Goal: Task Accomplishment & Management: Use online tool/utility

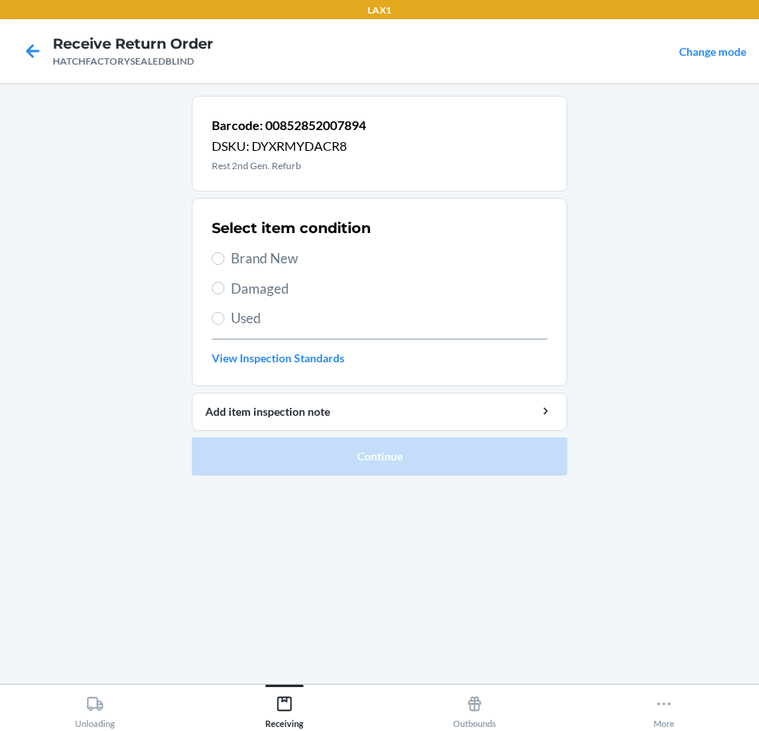
click at [277, 262] on span "Brand New" at bounding box center [389, 258] width 316 height 21
click at [224, 262] on input "Brand New" at bounding box center [218, 258] width 13 height 13
radio input "true"
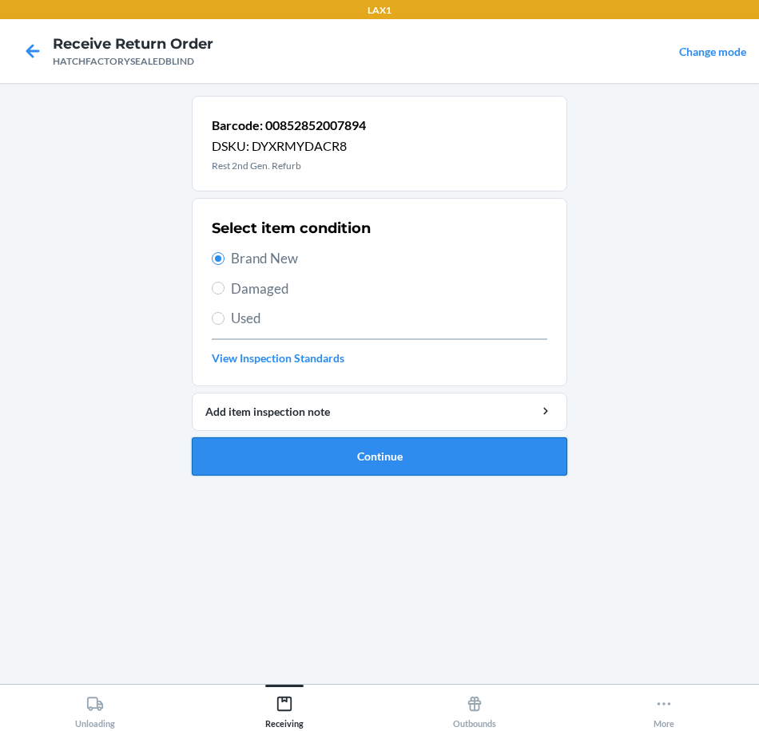
click at [345, 470] on button "Continue" at bounding box center [379, 457] width 375 height 38
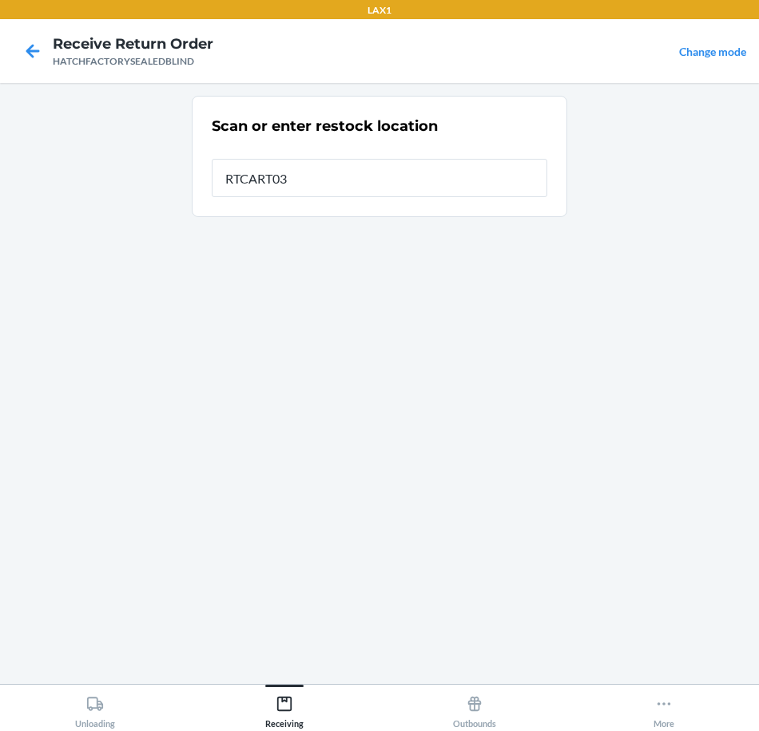
type input "RTCART031"
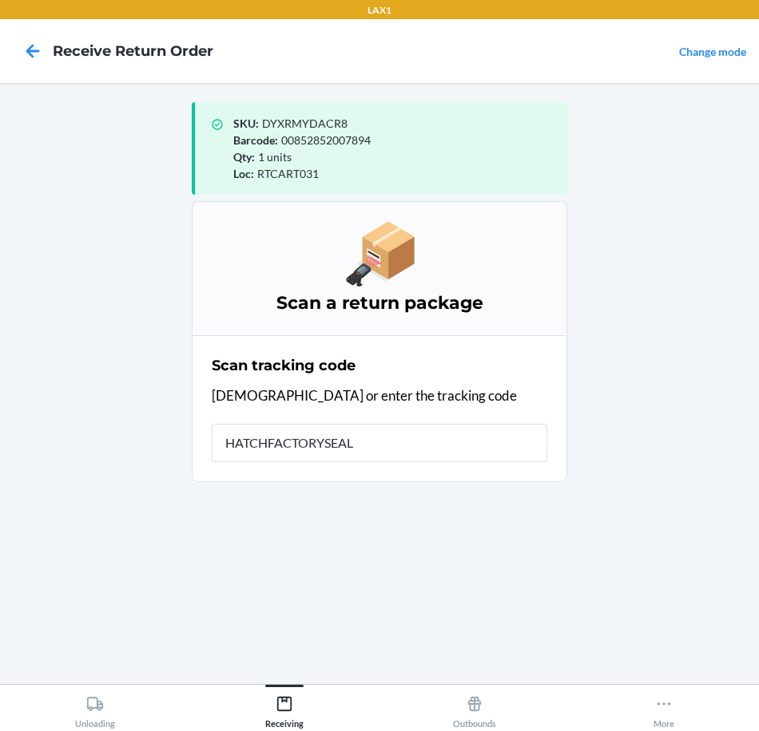
type input "HATCHFACTORYSEALE"
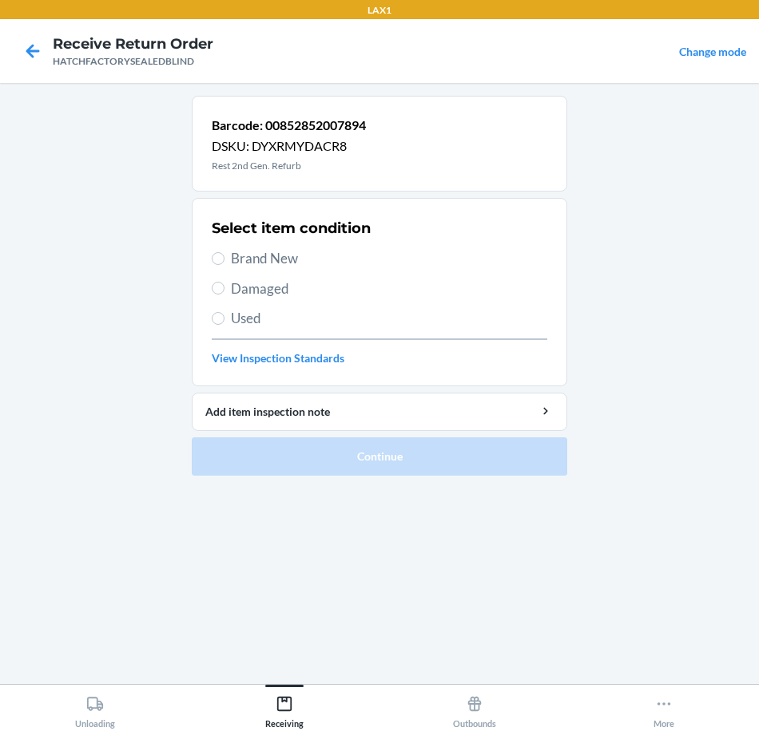
click at [244, 260] on span "Brand New" at bounding box center [389, 258] width 316 height 21
click at [224, 260] on input "Brand New" at bounding box center [218, 258] width 13 height 13
radio input "true"
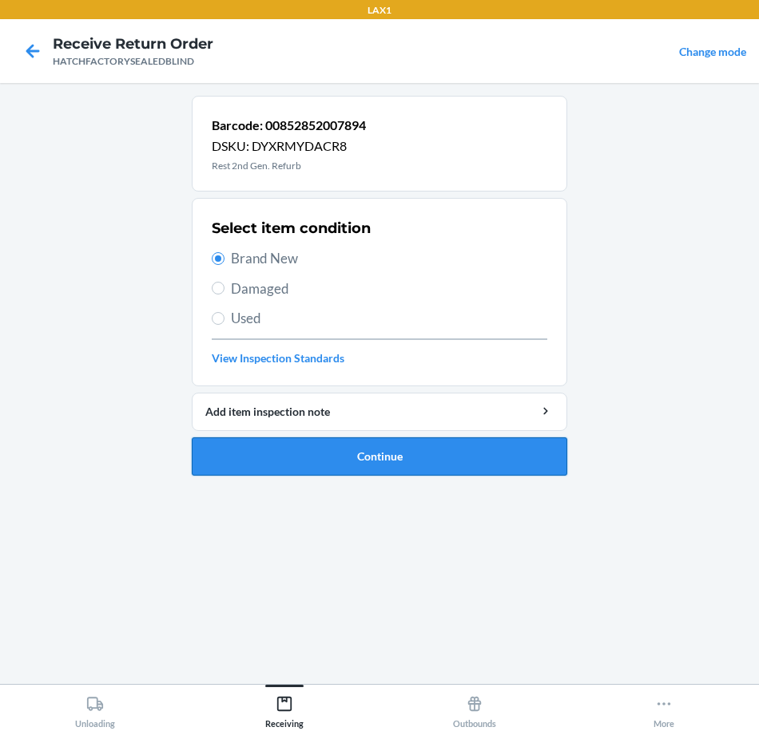
click at [346, 463] on button "Continue" at bounding box center [379, 457] width 375 height 38
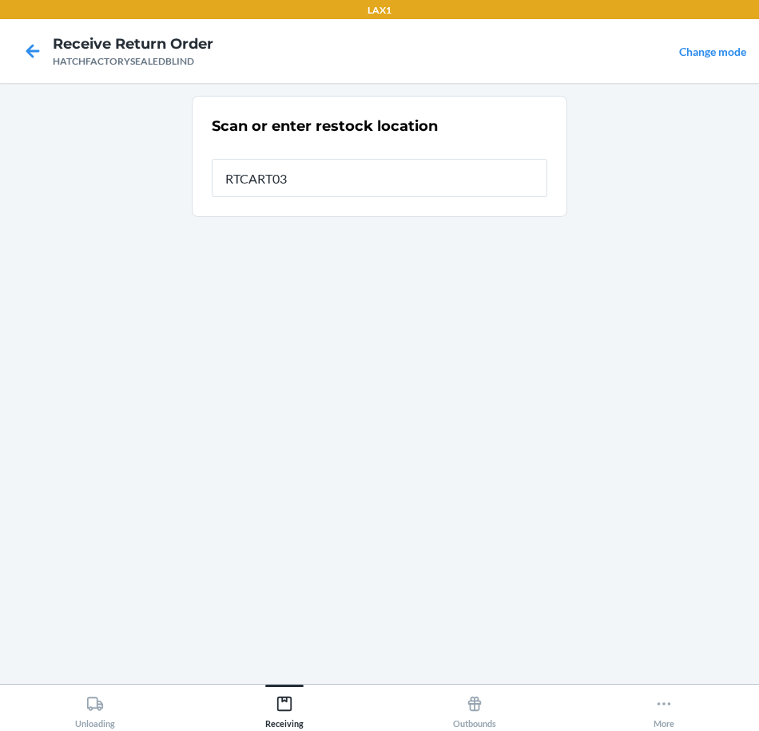
type input "RTCART031"
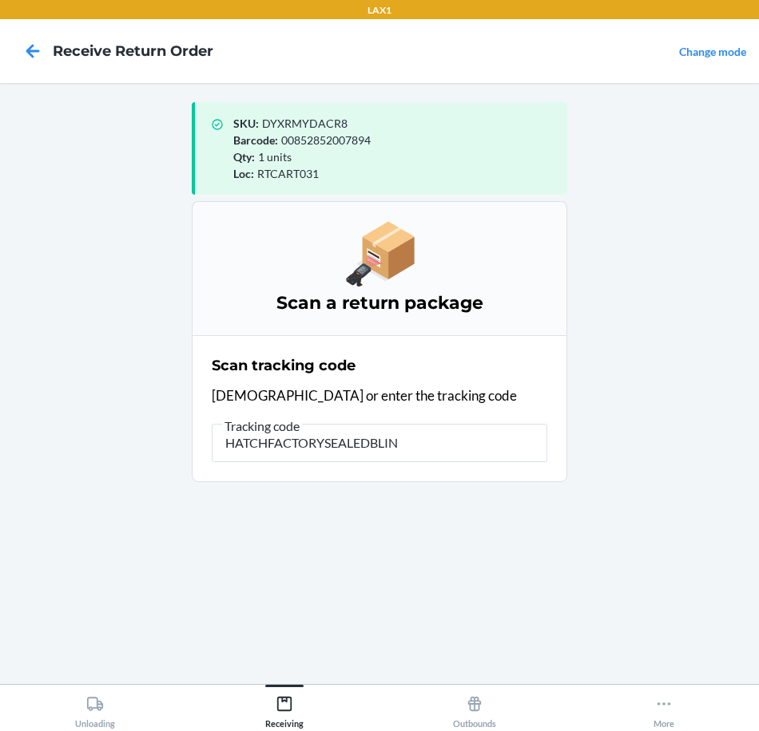
type input "HATCHFACTORYSEALEDBLIND"
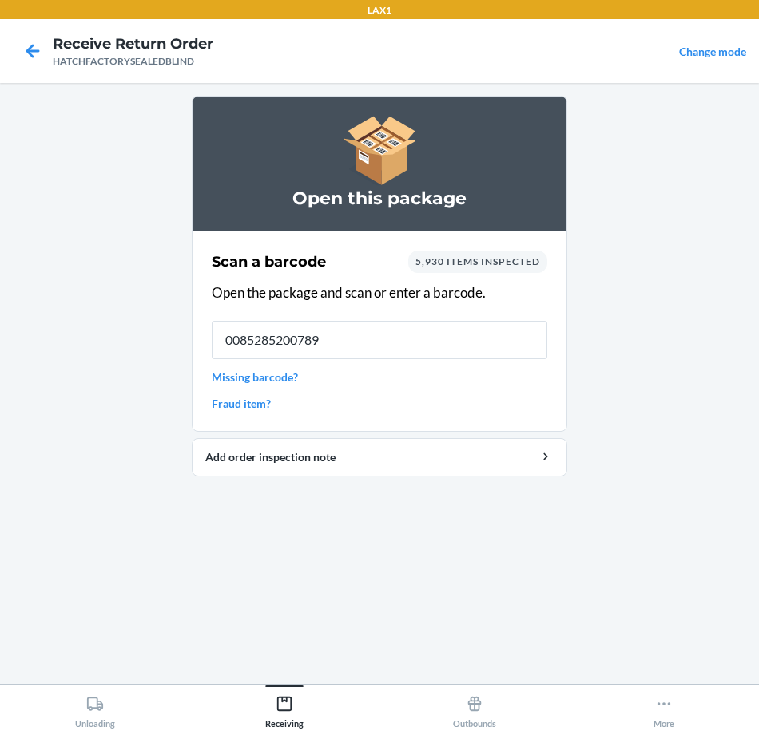
type input "00852852007894"
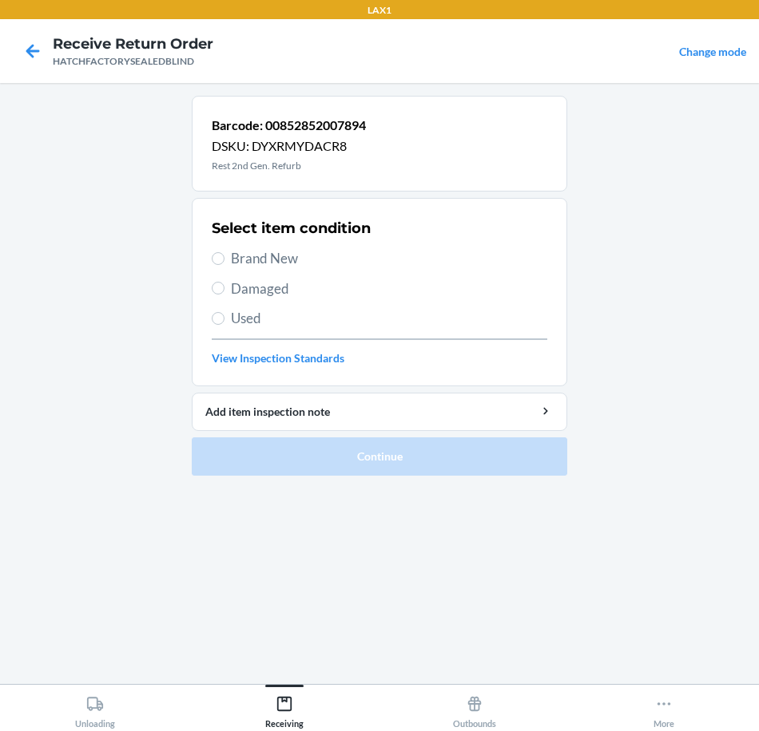
click at [267, 261] on span "Brand New" at bounding box center [389, 258] width 316 height 21
click at [224, 261] on input "Brand New" at bounding box center [218, 258] width 13 height 13
radio input "true"
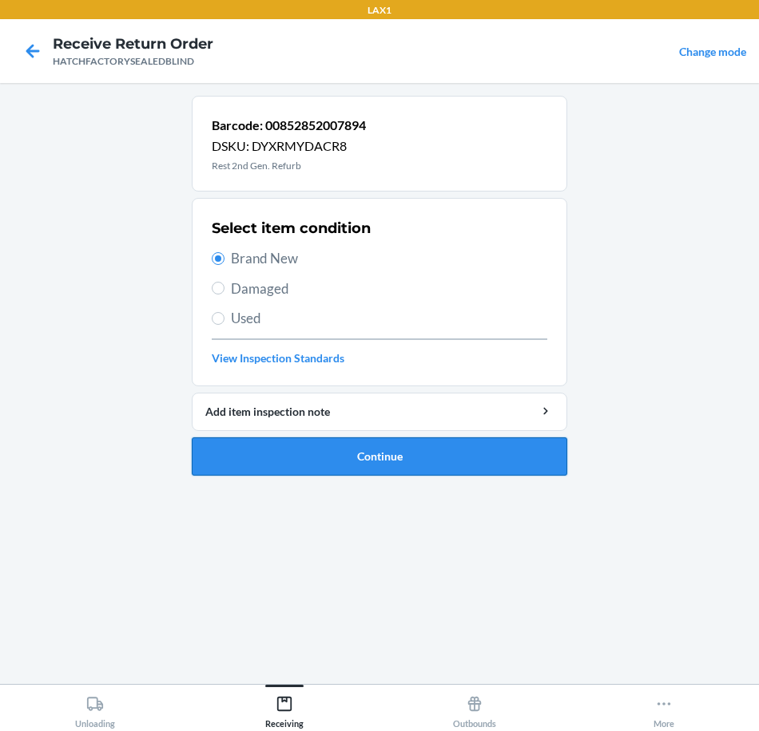
click at [354, 459] on button "Continue" at bounding box center [379, 457] width 375 height 38
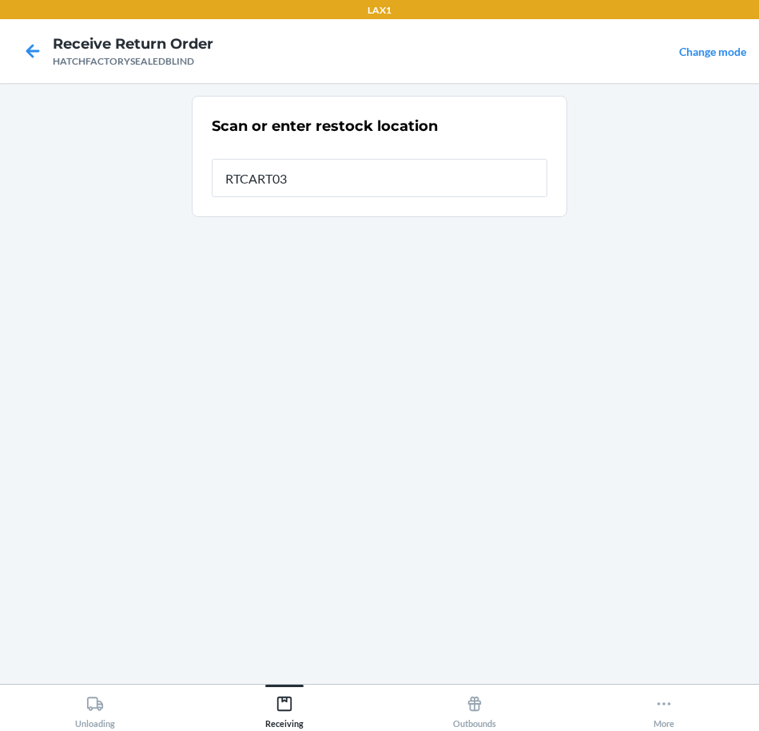
type input "RTCART031"
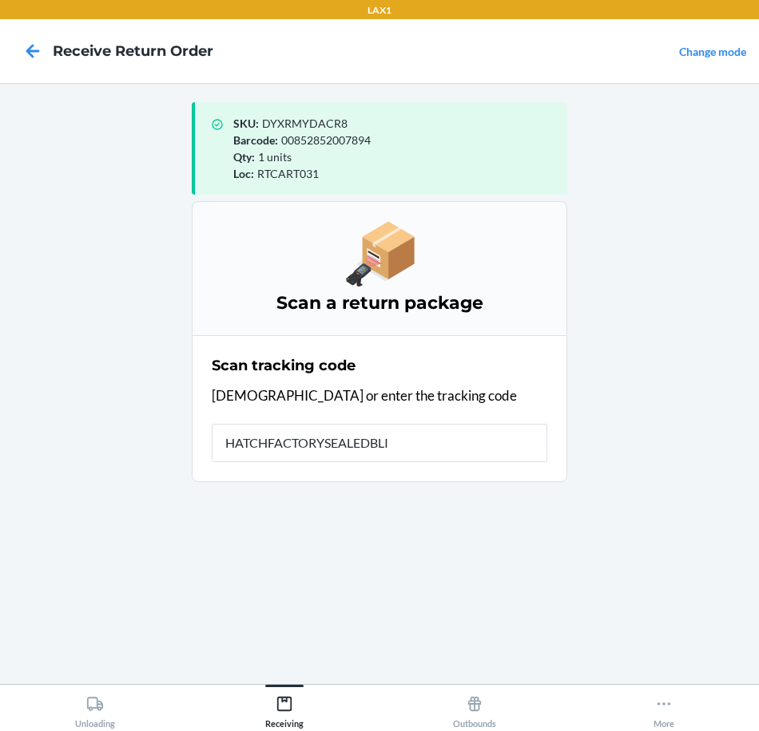
type input "HATCHFACTORYSEALEDBLIN"
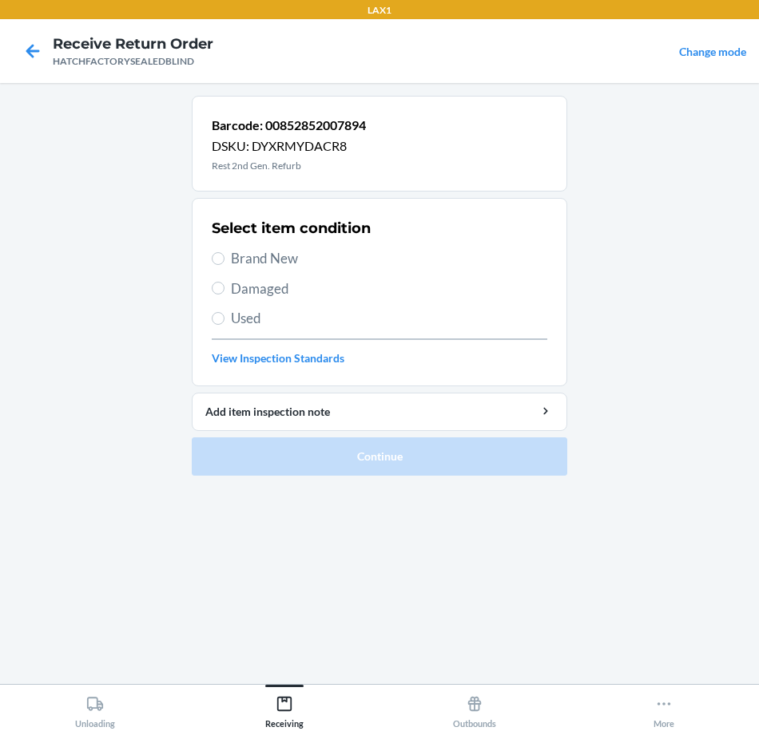
drag, startPoint x: 264, startPoint y: 263, endPoint x: 265, endPoint y: 280, distance: 17.6
click at [264, 276] on div "Select item condition Brand New Damaged Used View Inspection Standards" at bounding box center [379, 292] width 335 height 158
click at [259, 256] on span "Brand New" at bounding box center [389, 258] width 316 height 21
click at [224, 256] on input "Brand New" at bounding box center [218, 258] width 13 height 13
radio input "true"
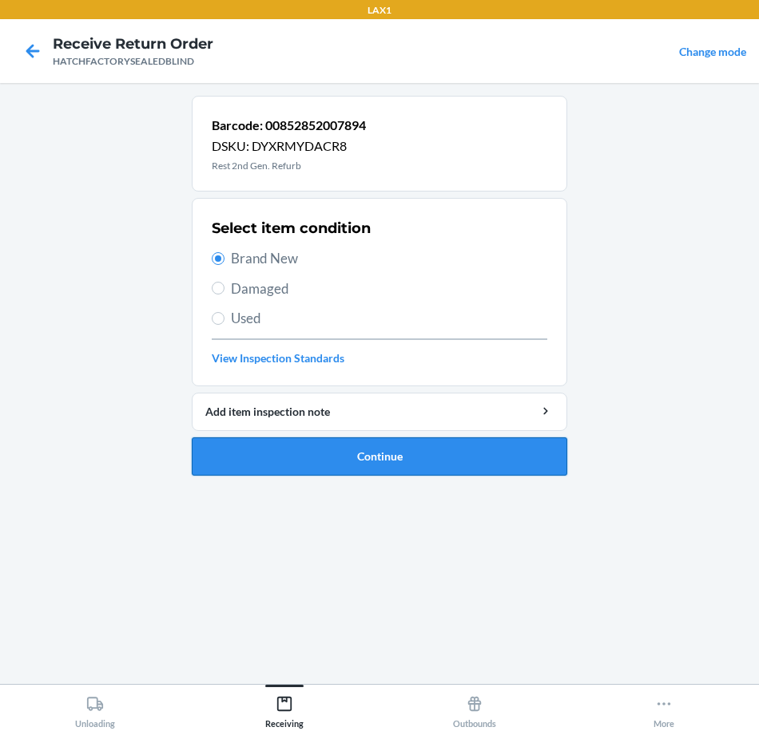
click at [347, 454] on button "Continue" at bounding box center [379, 457] width 375 height 38
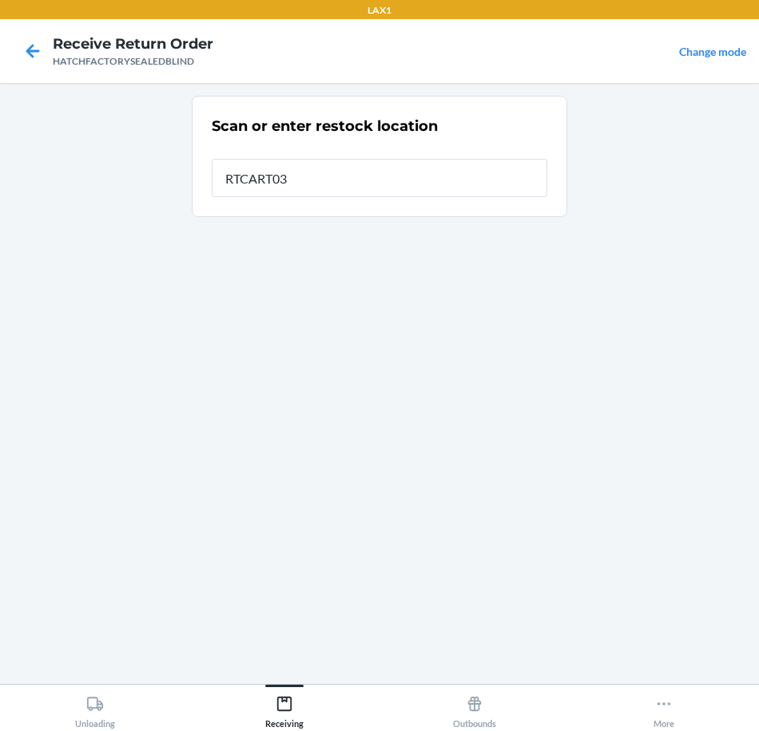
type input "RTCART031"
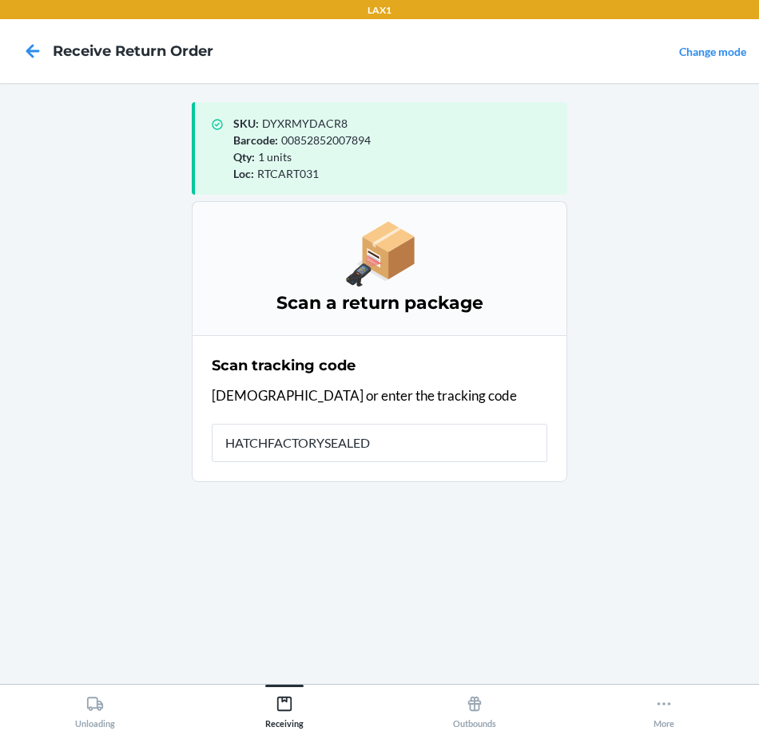
type input "HATCHFACTORYSEALEDB"
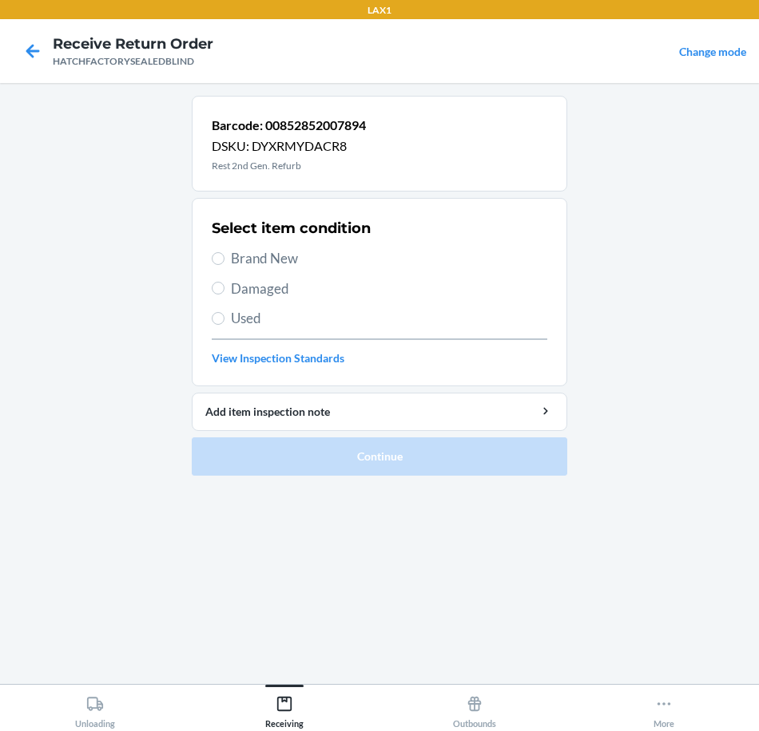
click at [247, 261] on span "Brand New" at bounding box center [389, 258] width 316 height 21
click at [224, 261] on input "Brand New" at bounding box center [218, 258] width 13 height 13
radio input "true"
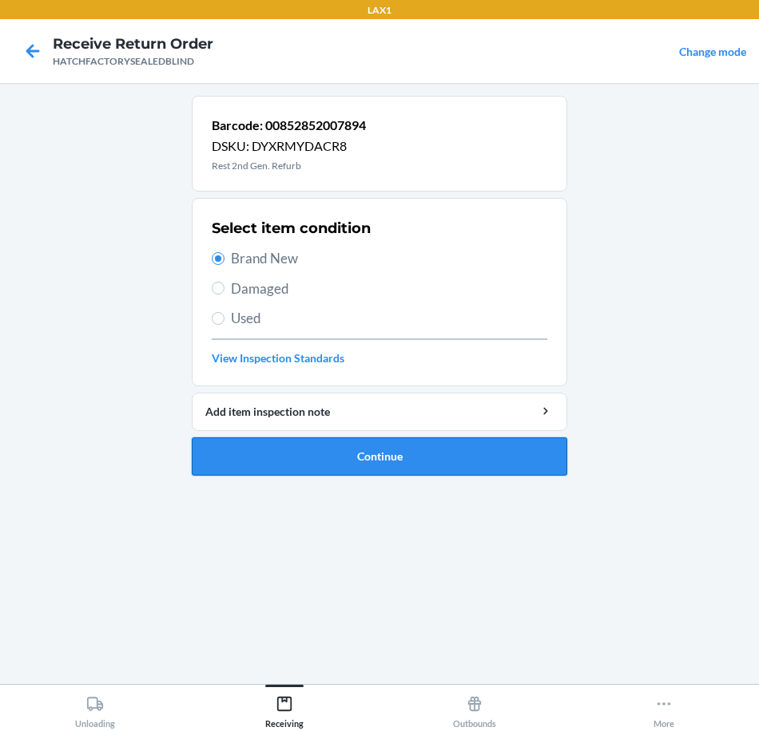
click at [323, 462] on button "Continue" at bounding box center [379, 457] width 375 height 38
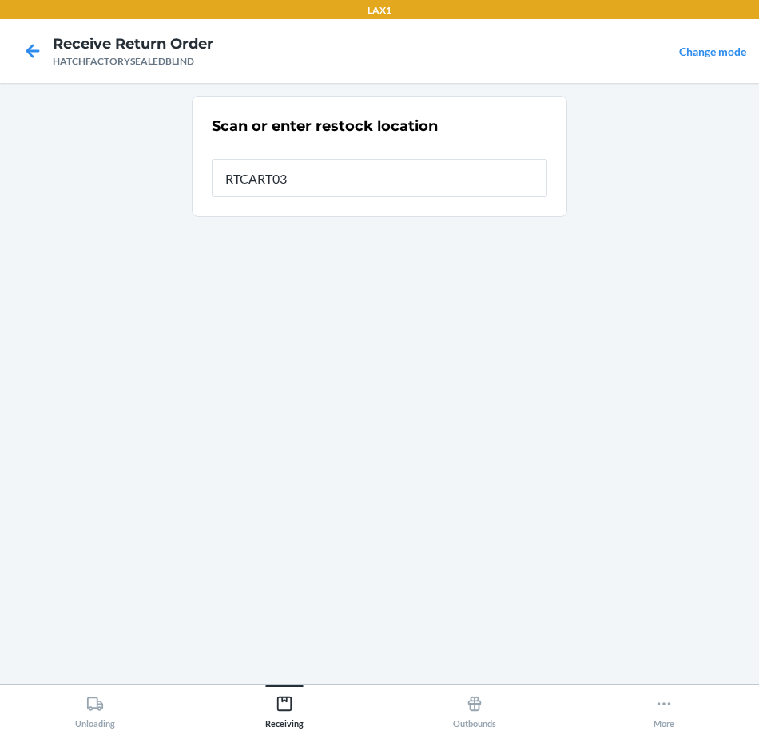
type input "RTCART031"
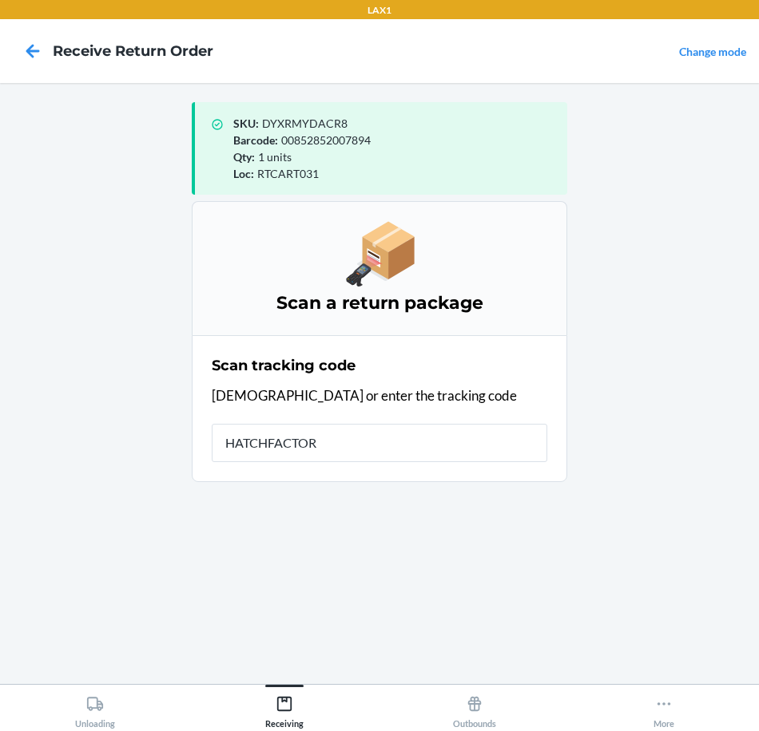
type input "HATCHFACTORY"
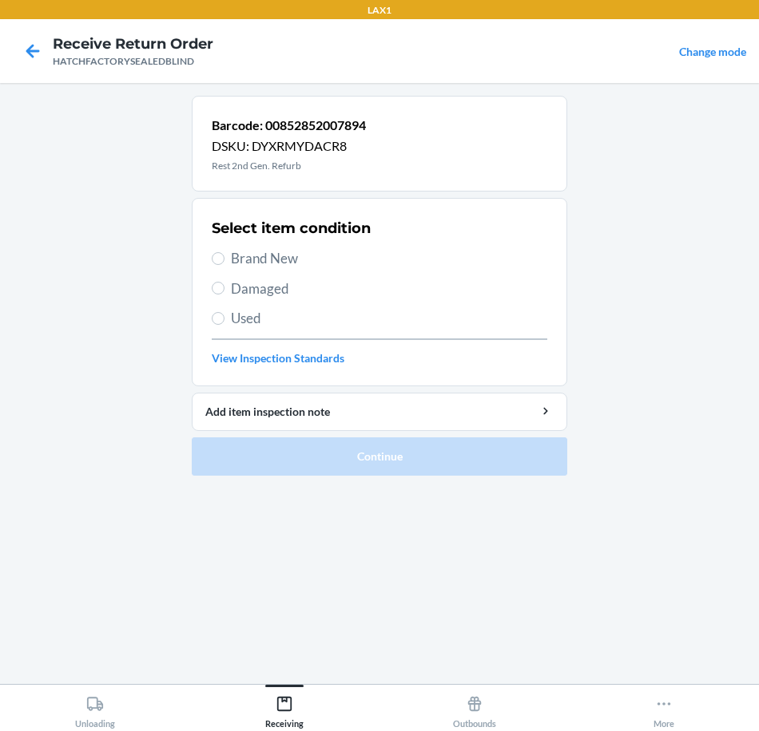
click at [225, 260] on label "Brand New" at bounding box center [379, 258] width 335 height 21
click at [224, 260] on input "Brand New" at bounding box center [218, 258] width 13 height 13
radio input "true"
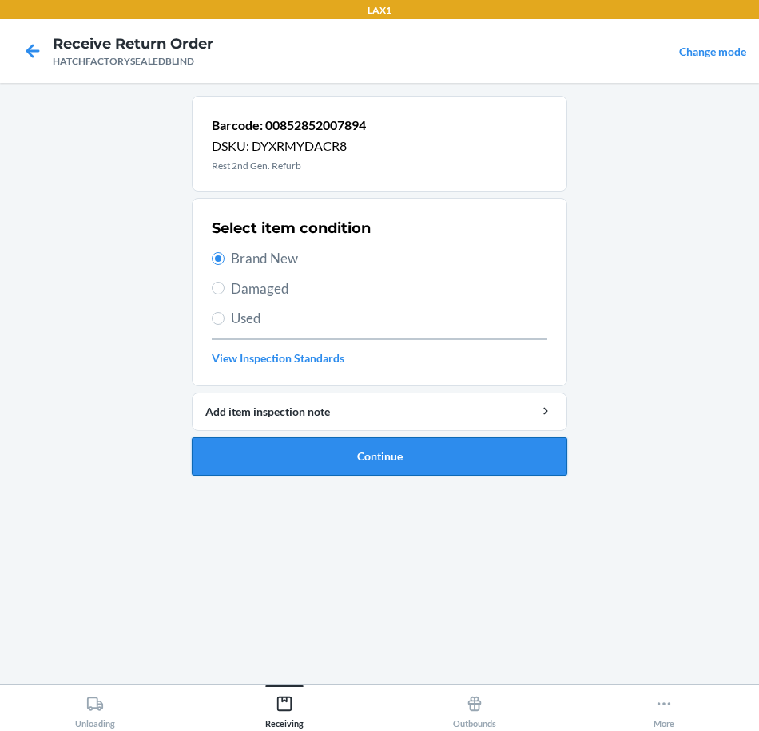
click at [381, 454] on button "Continue" at bounding box center [379, 457] width 375 height 38
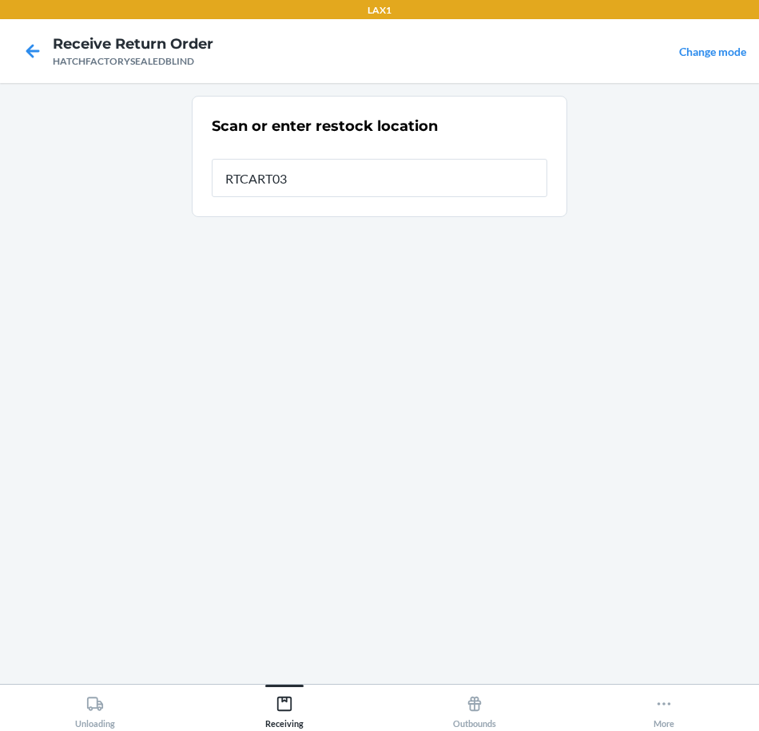
type input "RTCART031"
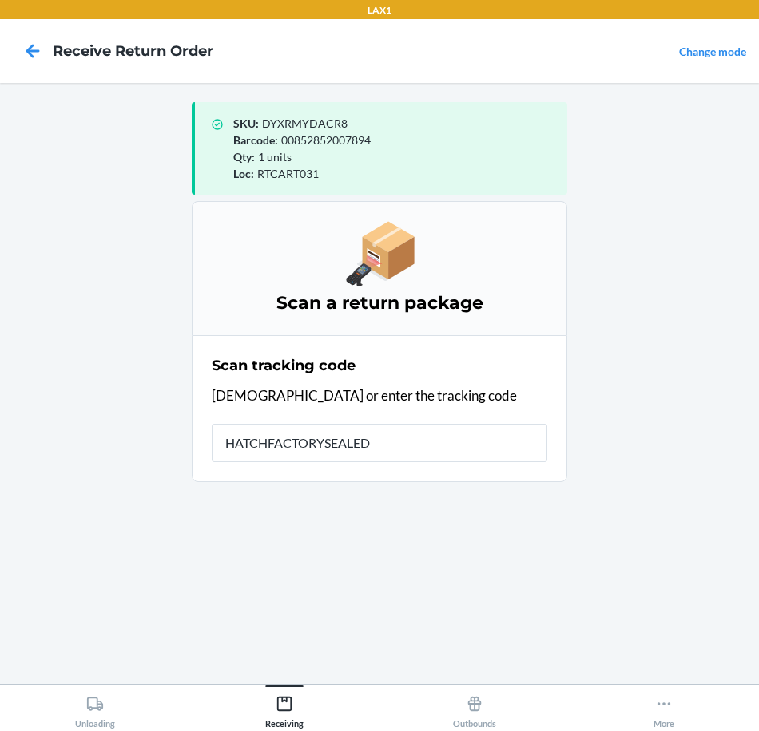
type input "HATCHFACTORYSEALEDB"
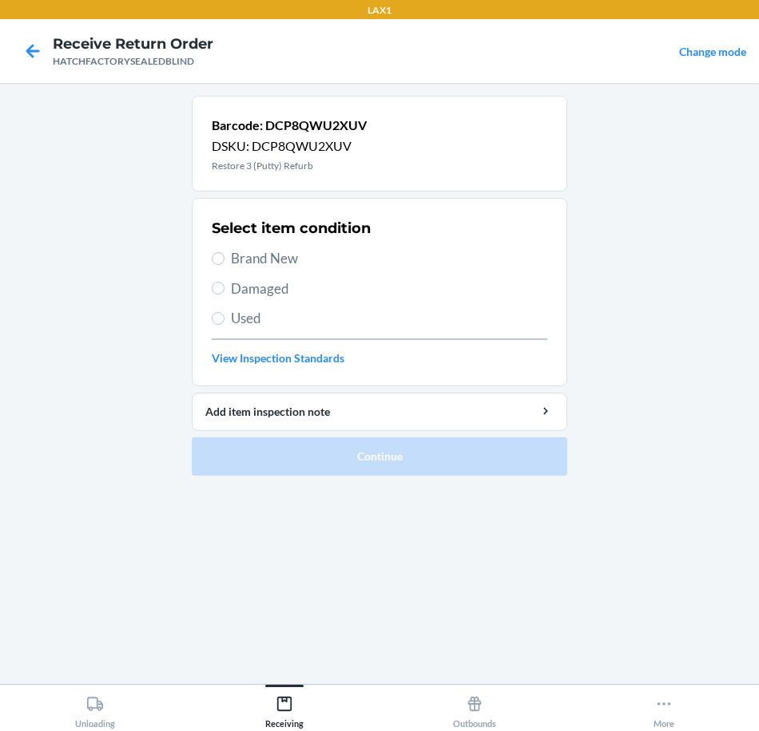
click at [275, 263] on span "Brand New" at bounding box center [389, 258] width 316 height 21
click at [224, 263] on input "Brand New" at bounding box center [218, 258] width 13 height 13
radio input "true"
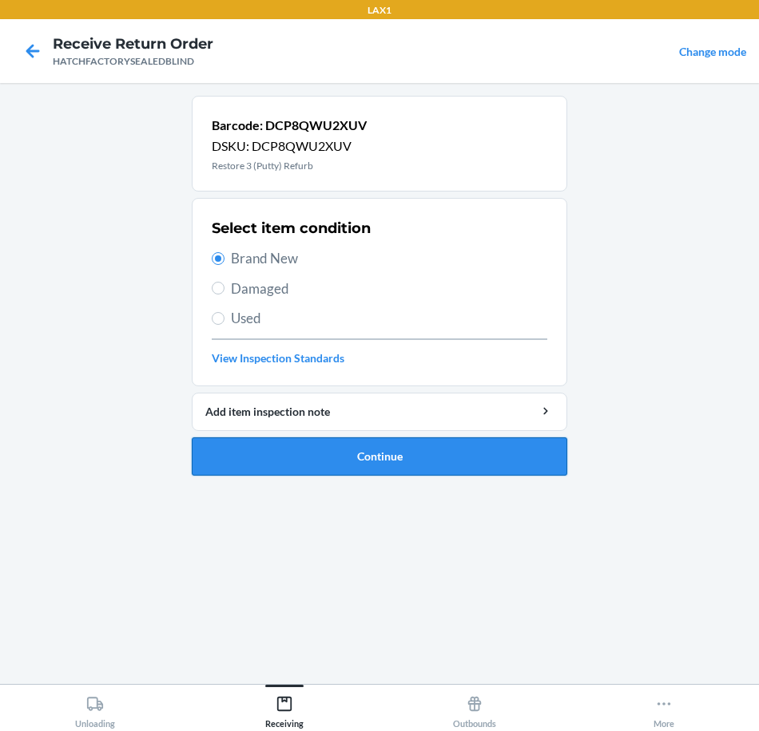
click at [326, 464] on button "Continue" at bounding box center [379, 457] width 375 height 38
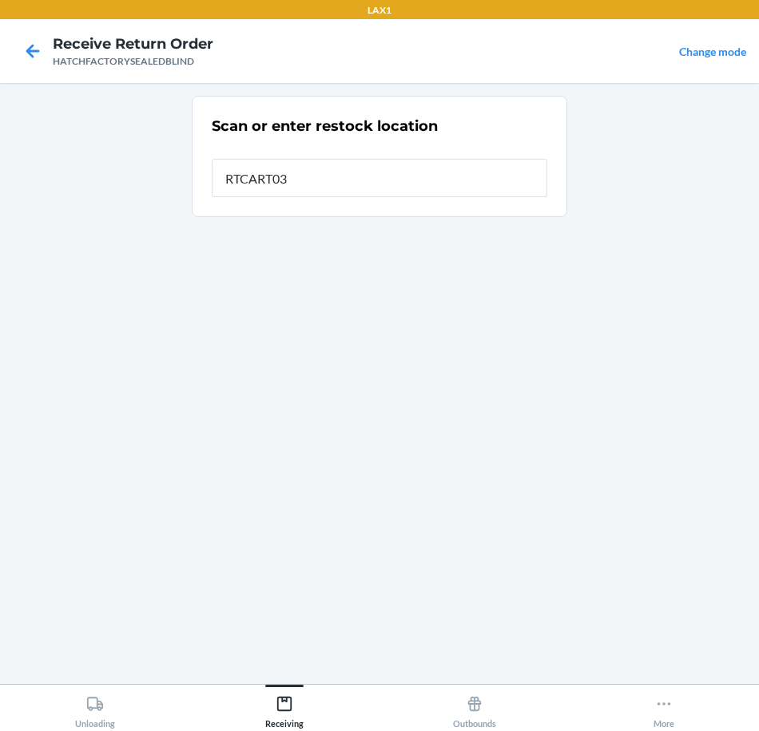
type input "RTCART031"
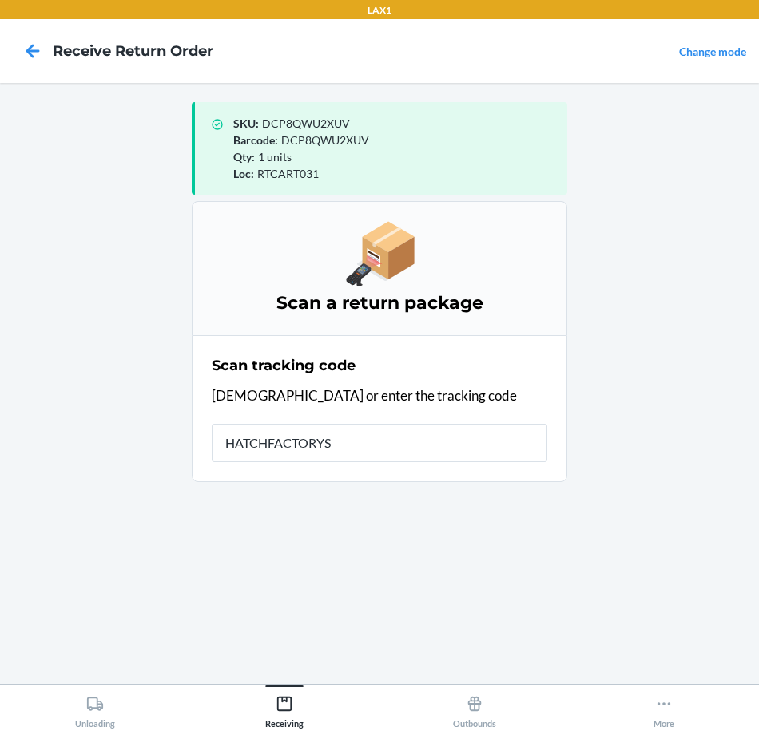
type input "HATCHFACTORYSE"
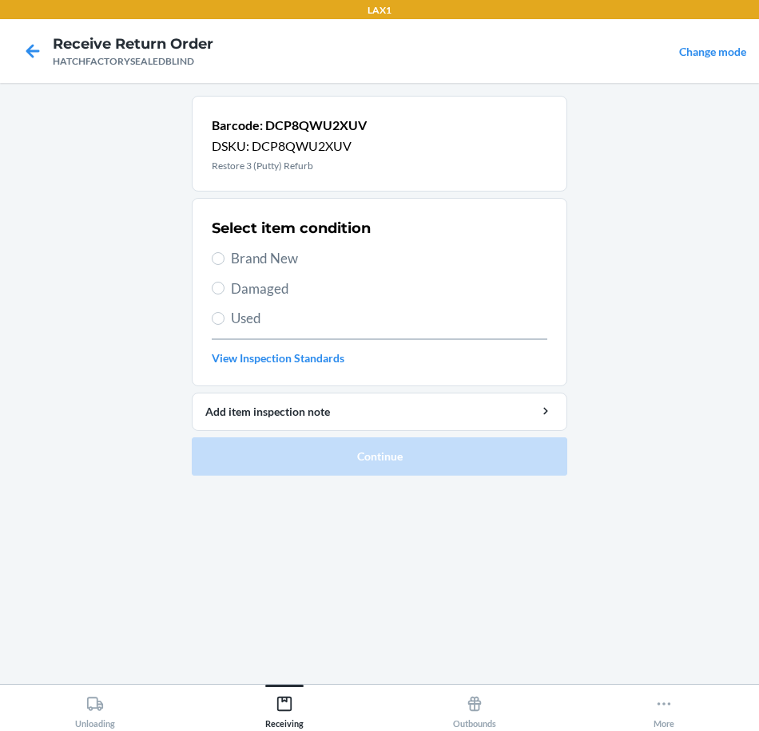
click at [273, 261] on span "Brand New" at bounding box center [389, 258] width 316 height 21
click at [224, 261] on input "Brand New" at bounding box center [218, 258] width 13 height 13
radio input "true"
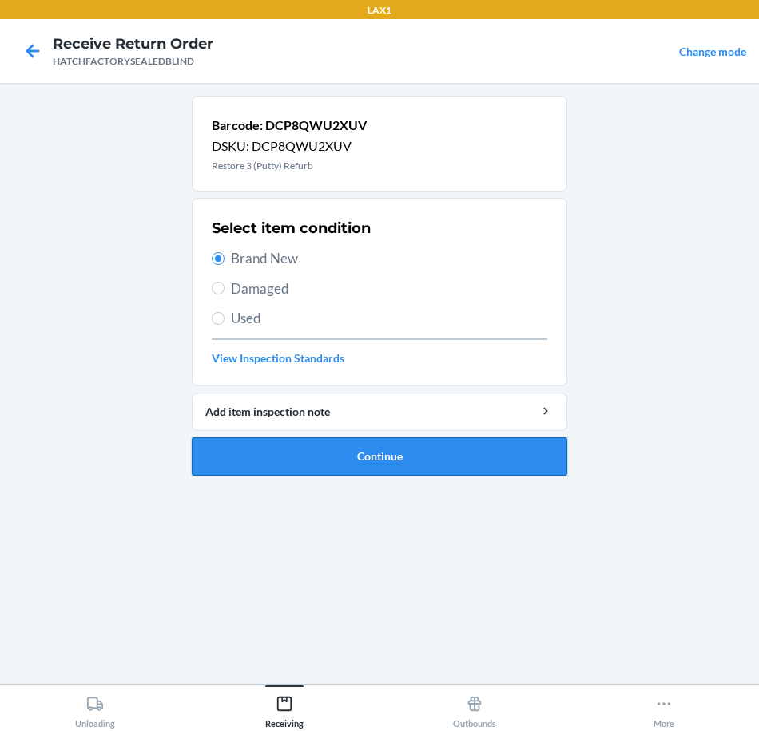
click at [354, 466] on button "Continue" at bounding box center [379, 457] width 375 height 38
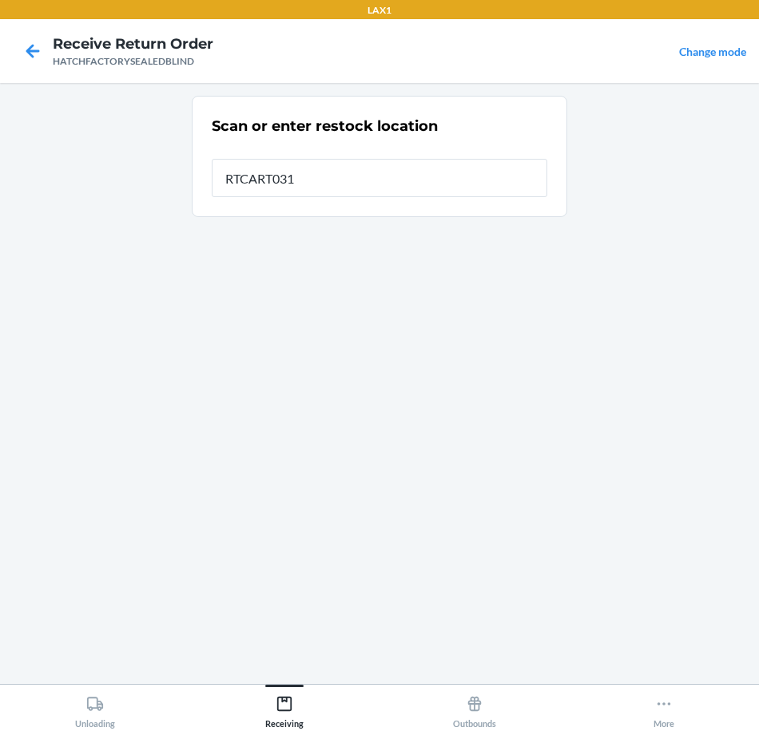
type input "RTCART031"
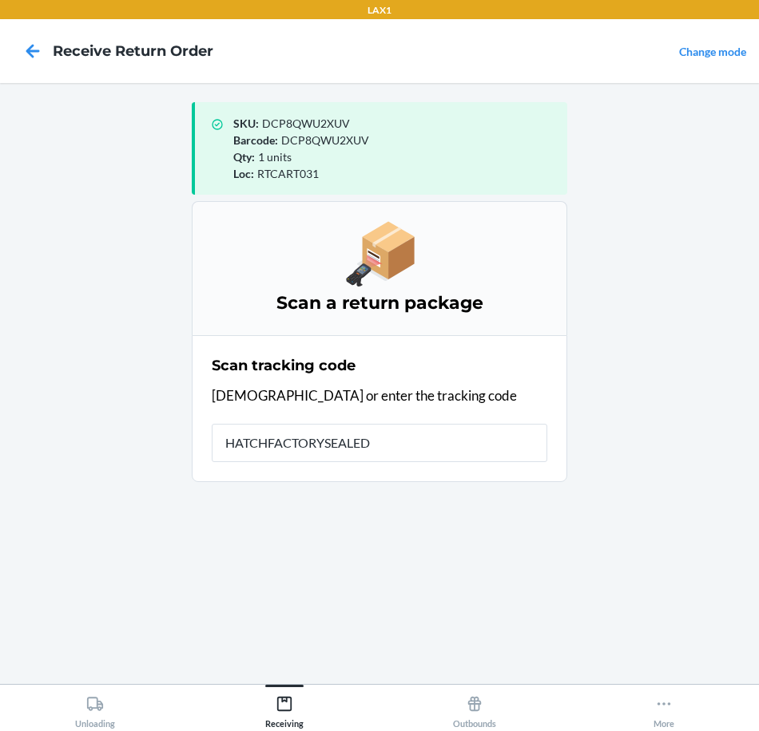
type input "HATCHFACTORYSEALEDB"
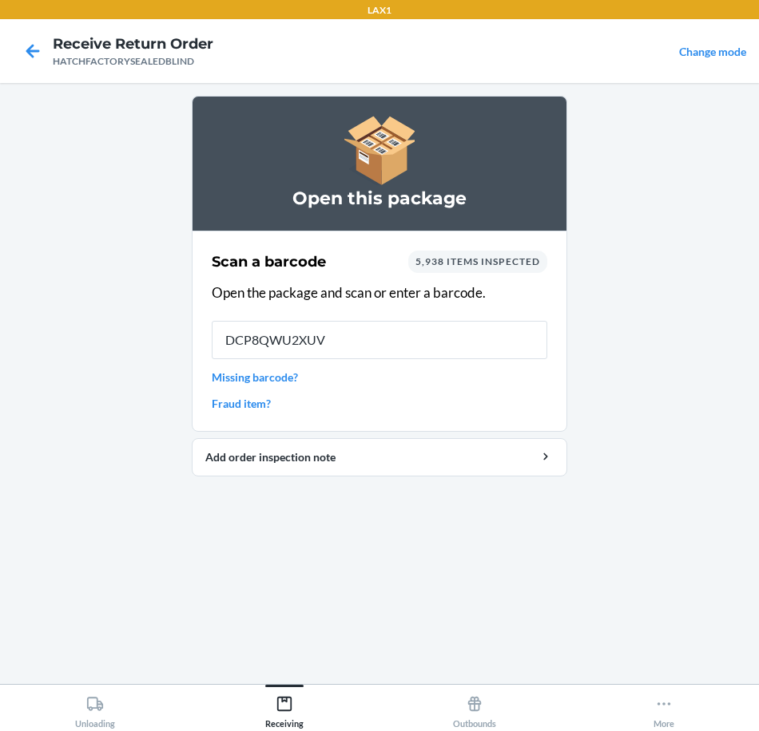
type input "DCP8QWU2XUV"
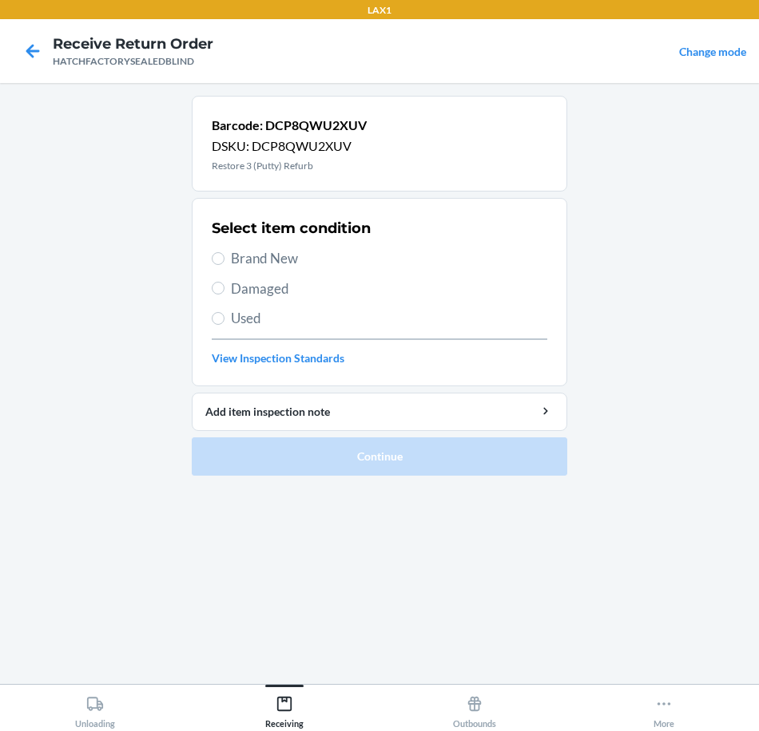
click at [287, 257] on span "Brand New" at bounding box center [389, 258] width 316 height 21
click at [224, 257] on input "Brand New" at bounding box center [218, 258] width 13 height 13
radio input "true"
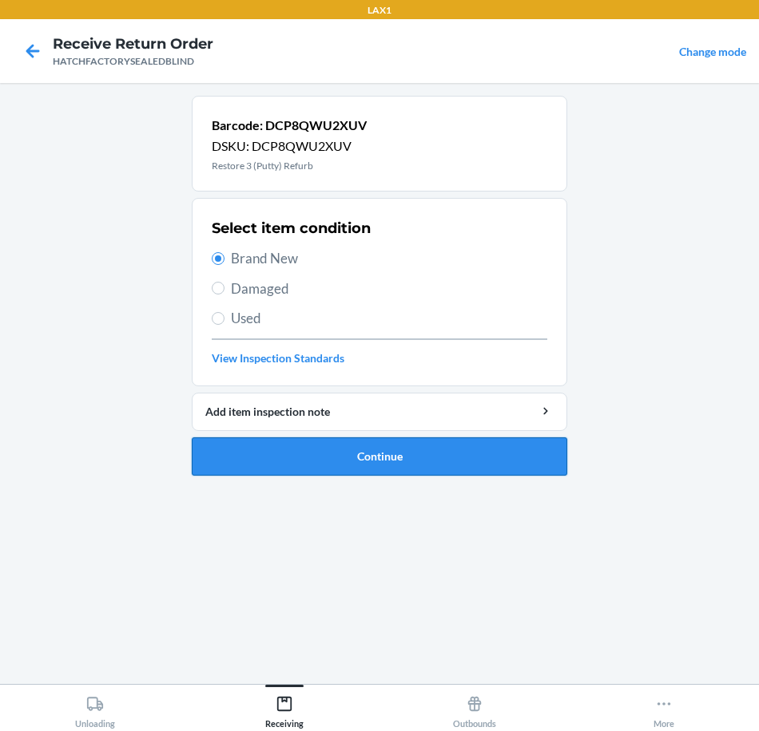
click at [335, 466] on button "Continue" at bounding box center [379, 457] width 375 height 38
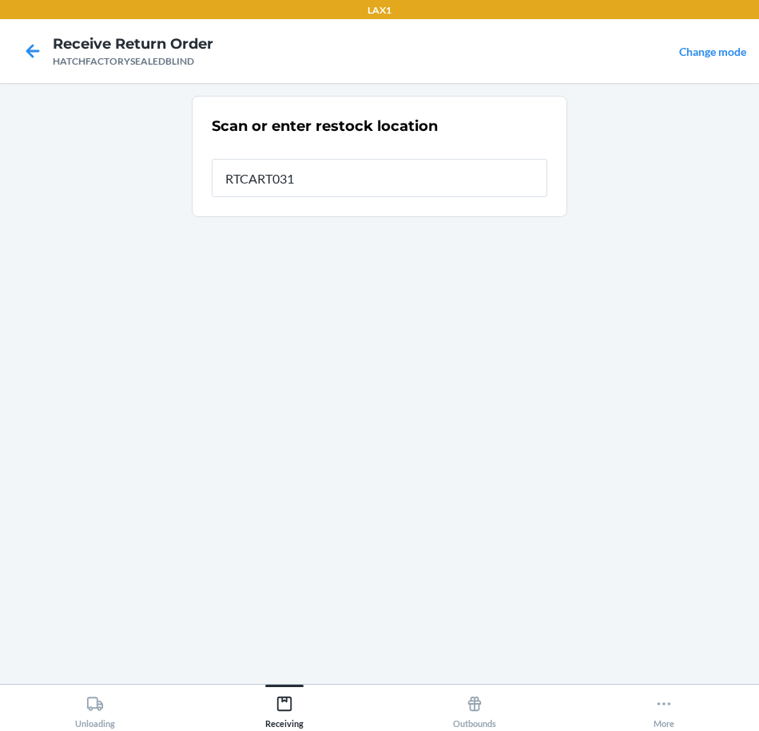
type input "RTCART031"
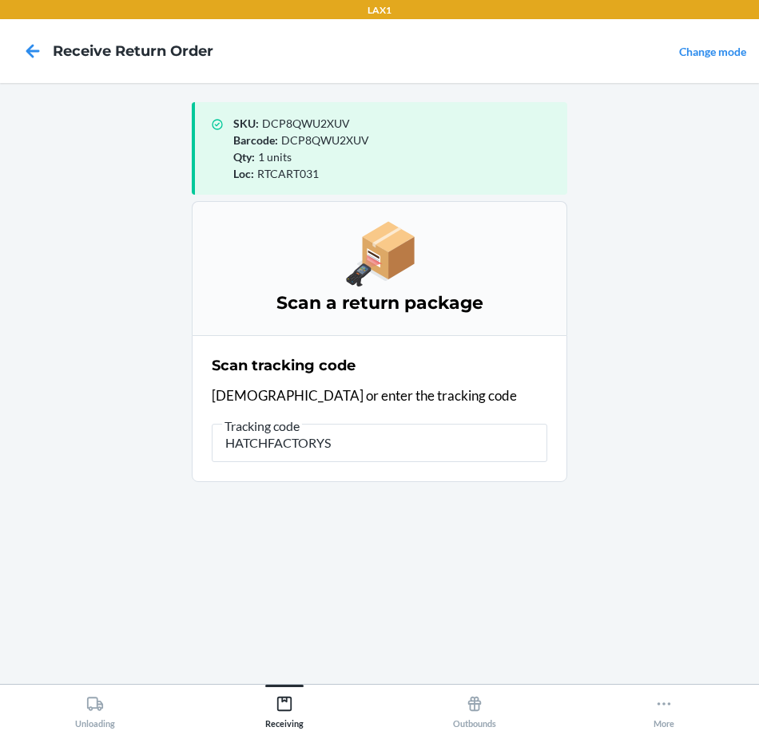
type input "HATCHFACTORYSE"
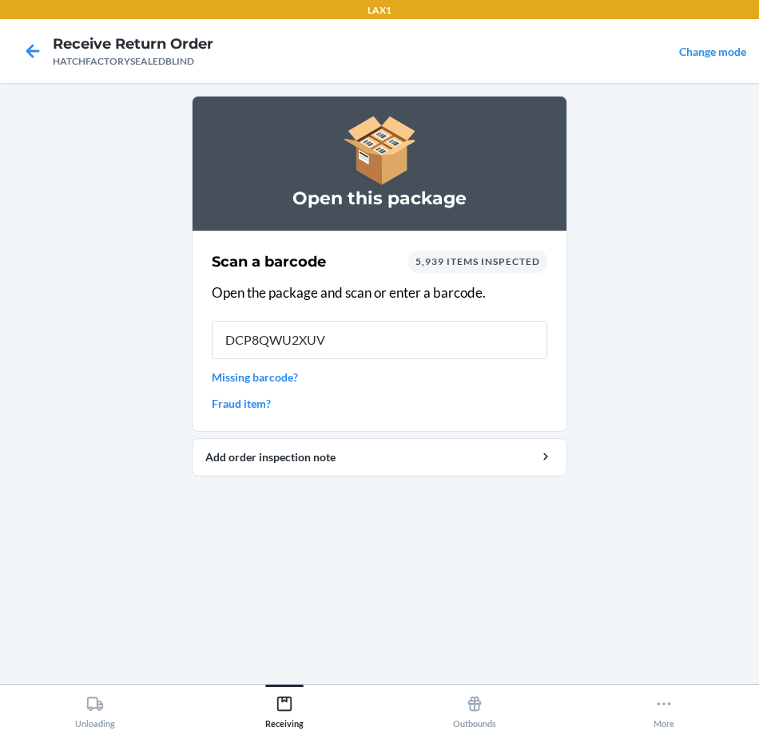
type input "DCP8QWU2XUV"
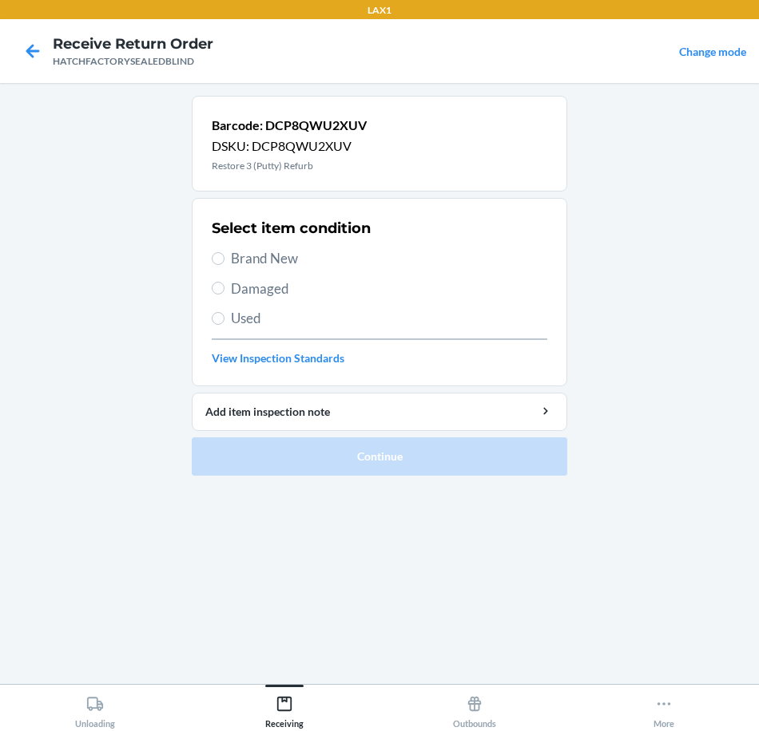
click at [250, 259] on span "Brand New" at bounding box center [389, 258] width 316 height 21
click at [224, 259] on input "Brand New" at bounding box center [218, 258] width 13 height 13
radio input "true"
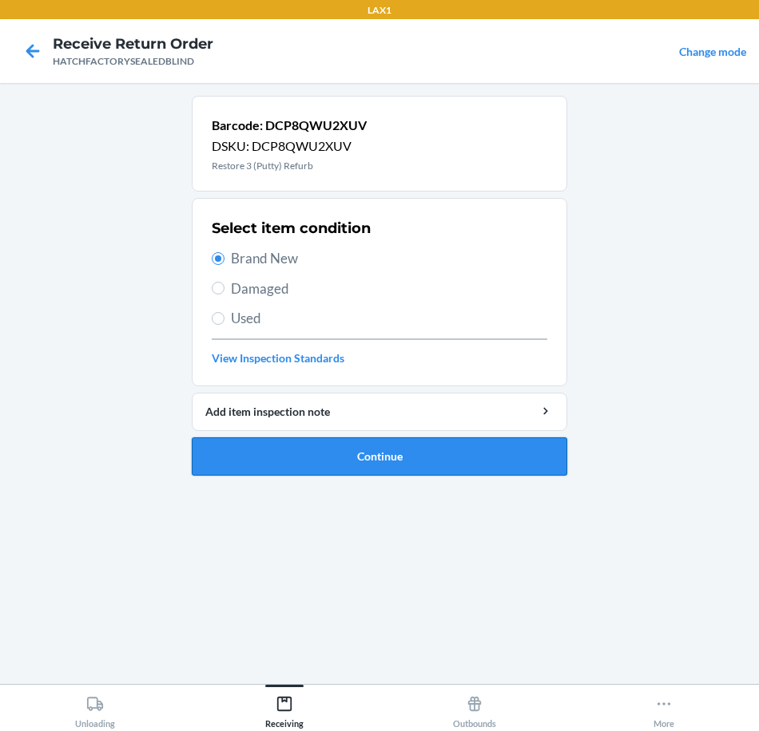
click at [378, 461] on button "Continue" at bounding box center [379, 457] width 375 height 38
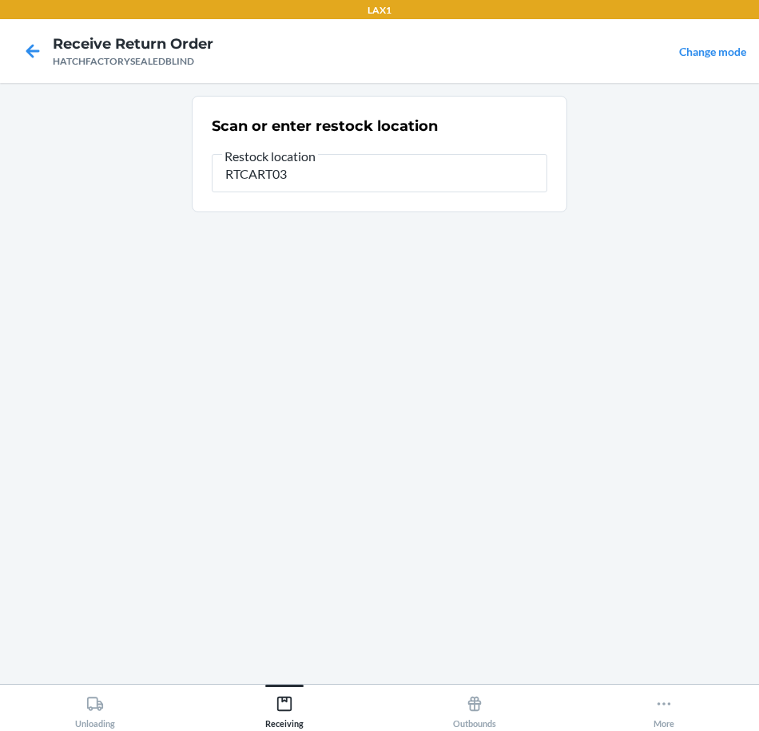
type input "RTCART031"
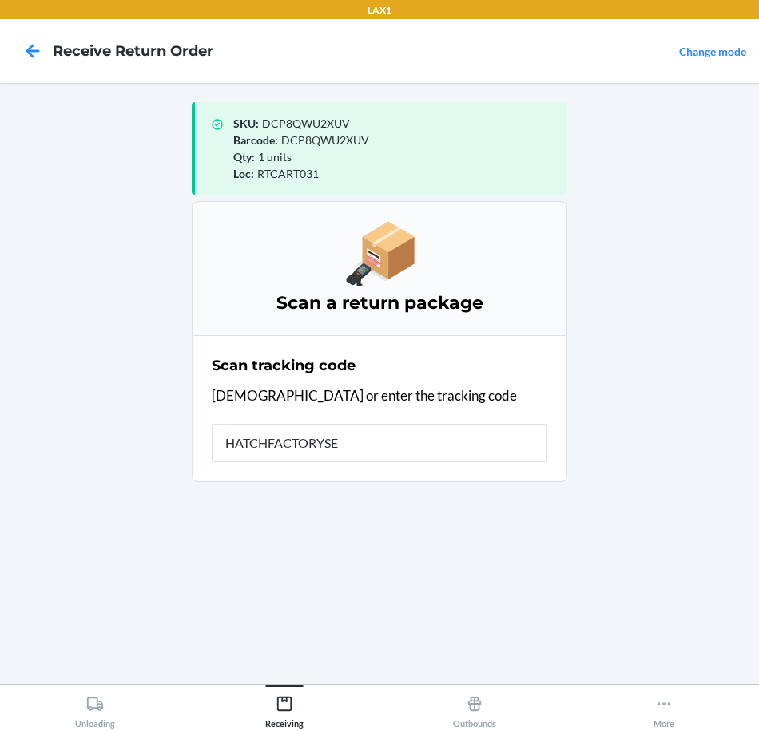
type input "HATCHFACTORYSEA"
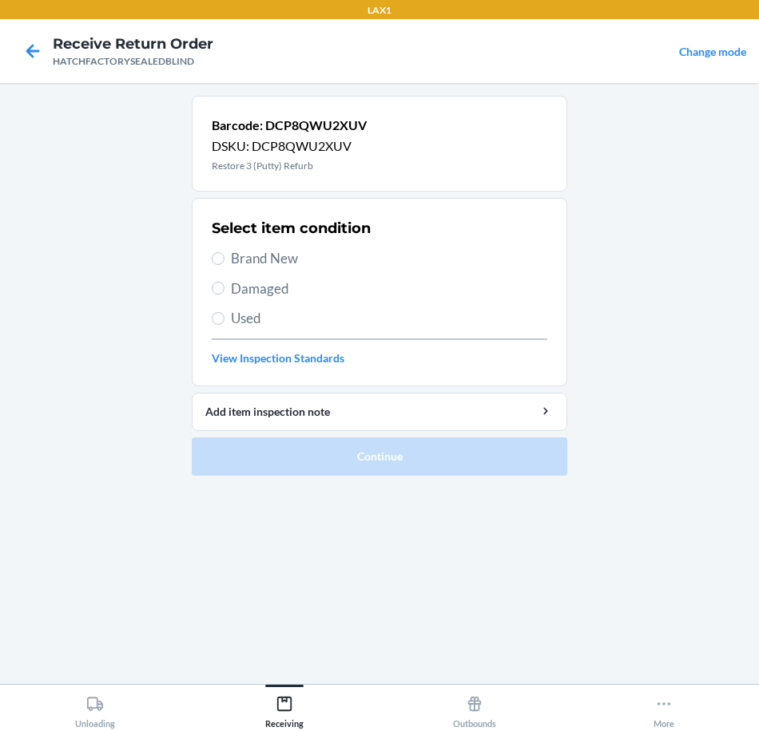
click at [262, 260] on span "Brand New" at bounding box center [389, 258] width 316 height 21
click at [224, 260] on input "Brand New" at bounding box center [218, 258] width 13 height 13
radio input "true"
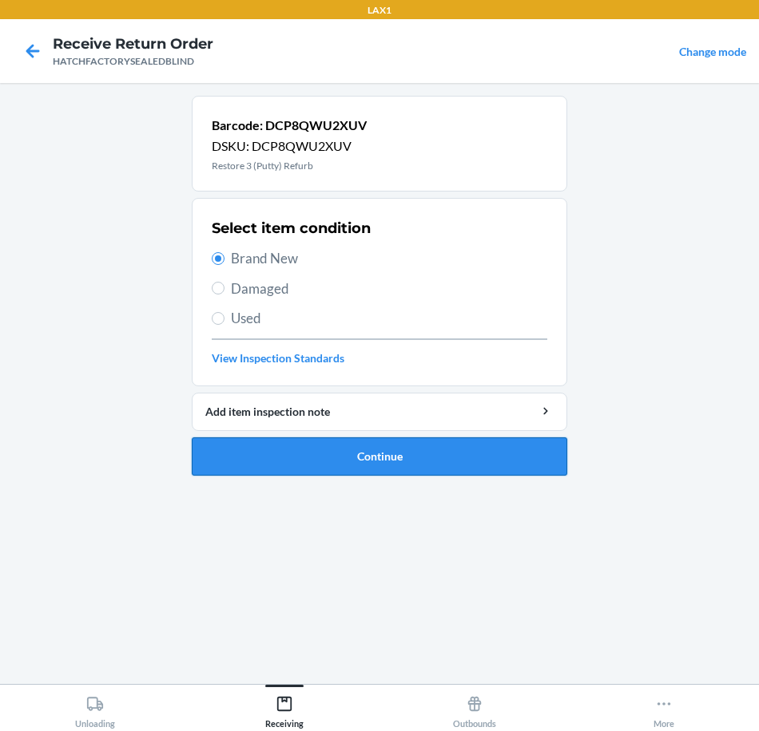
click at [398, 458] on button "Continue" at bounding box center [379, 457] width 375 height 38
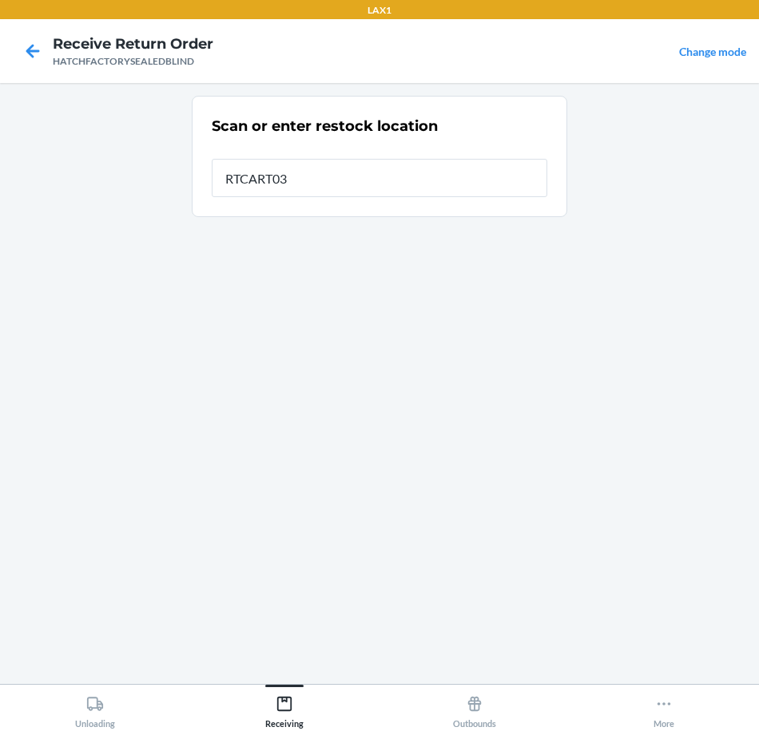
type input "RTCART031"
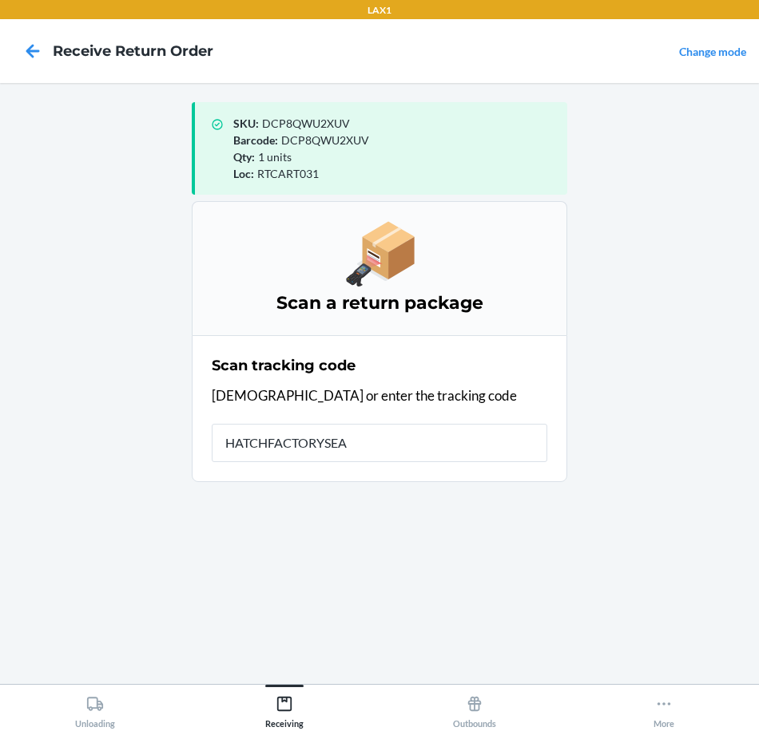
type input "HATCHFACTORYSEAL"
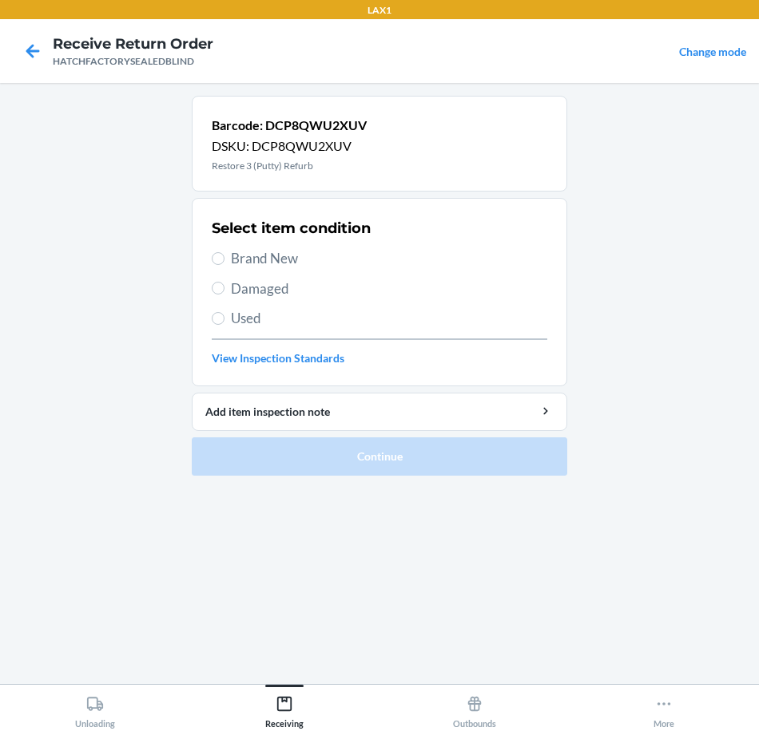
click at [262, 262] on span "Brand New" at bounding box center [389, 258] width 316 height 21
click at [224, 262] on input "Brand New" at bounding box center [218, 258] width 13 height 13
radio input "true"
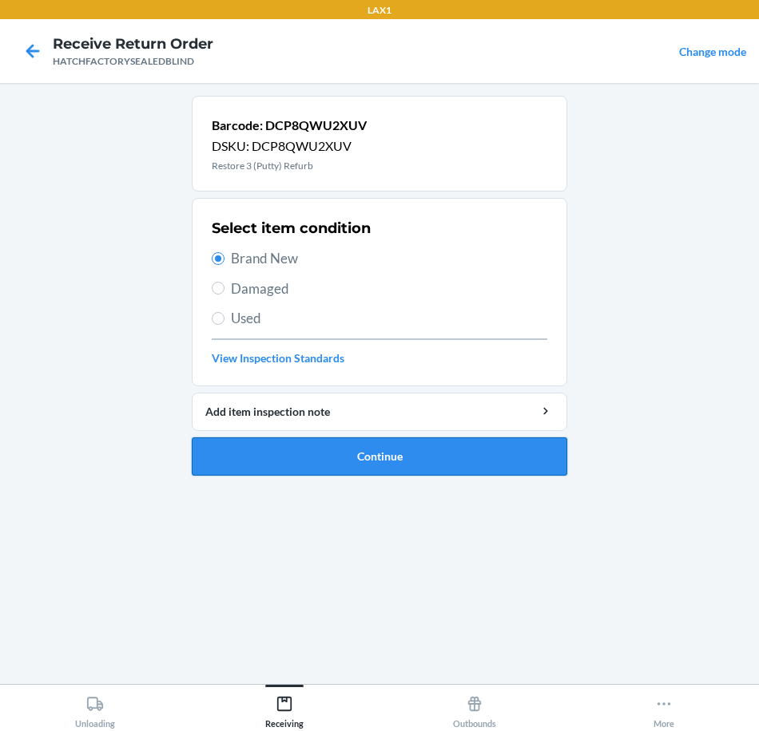
click at [363, 455] on button "Continue" at bounding box center [379, 457] width 375 height 38
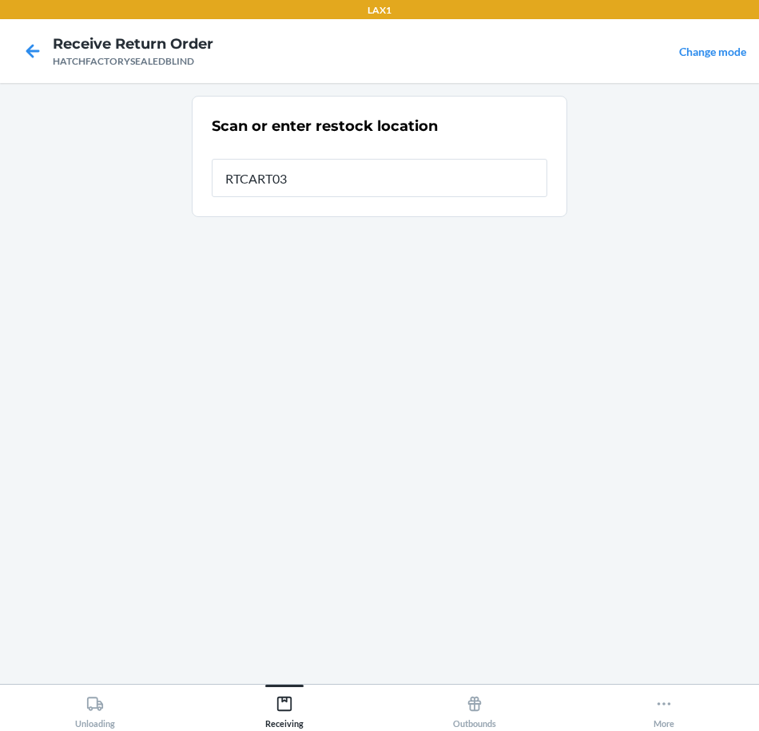
type input "RTCART031"
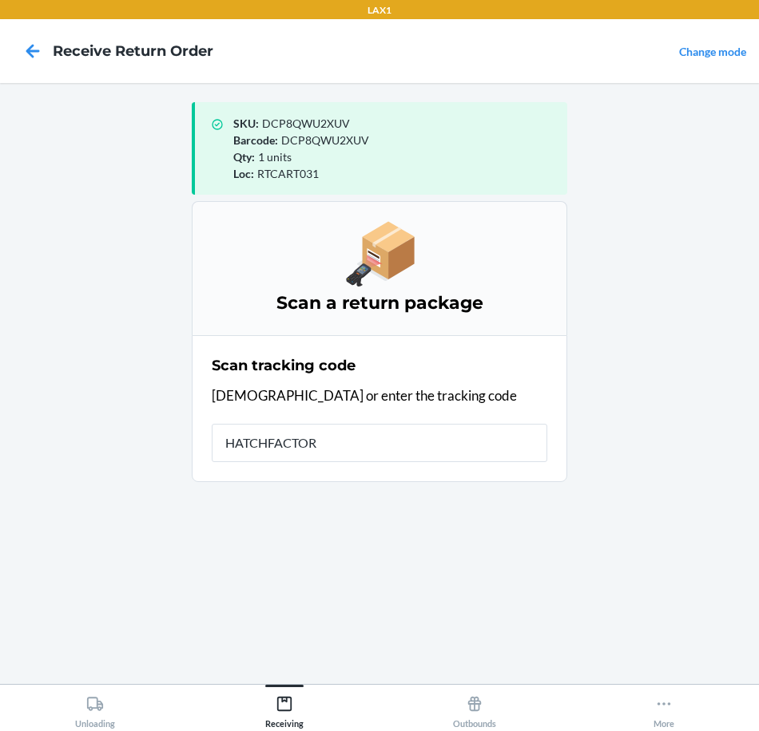
type input "HATCHFACTORY"
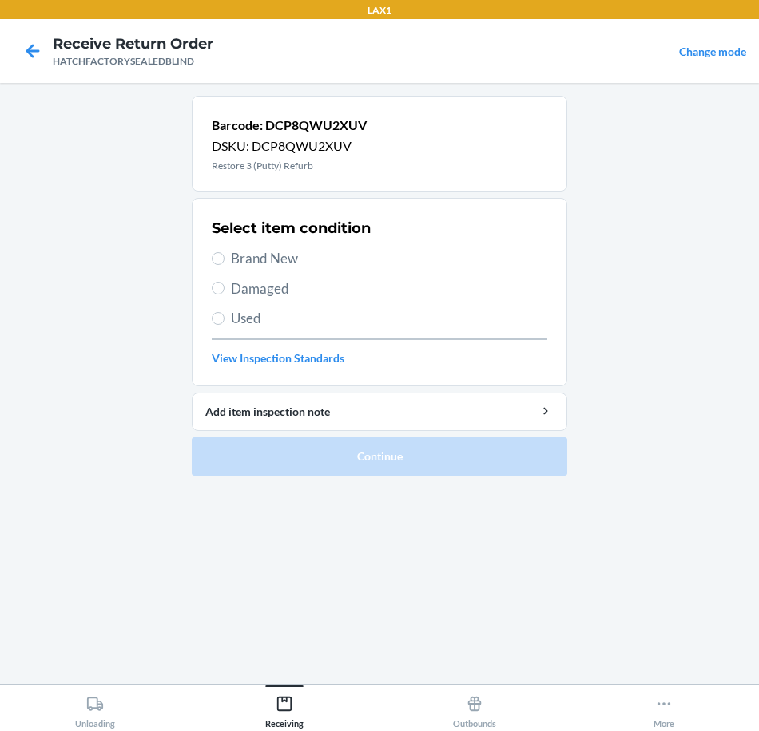
click at [283, 263] on span "Brand New" at bounding box center [389, 258] width 316 height 21
click at [224, 263] on input "Brand New" at bounding box center [218, 258] width 13 height 13
radio input "true"
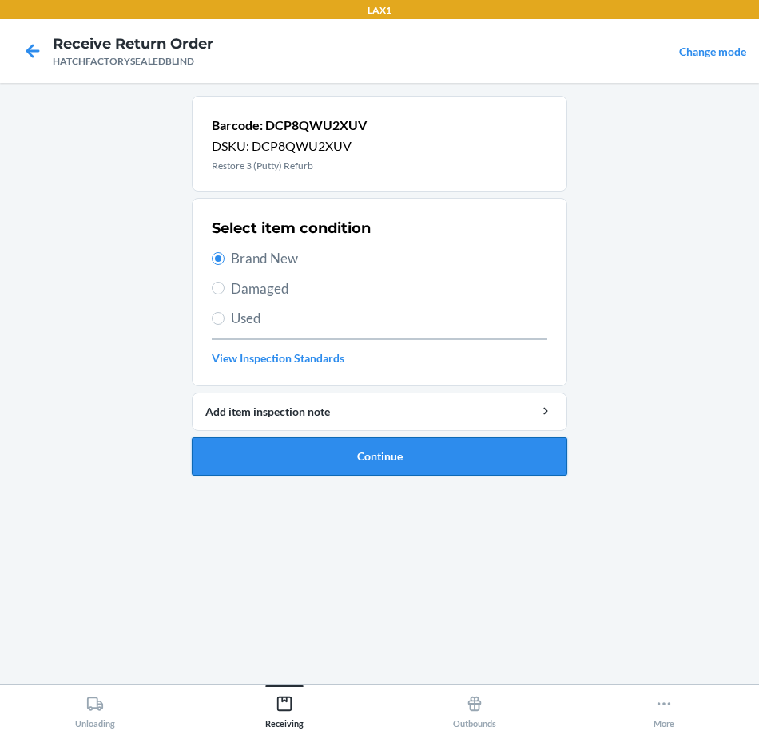
click at [331, 460] on button "Continue" at bounding box center [379, 457] width 375 height 38
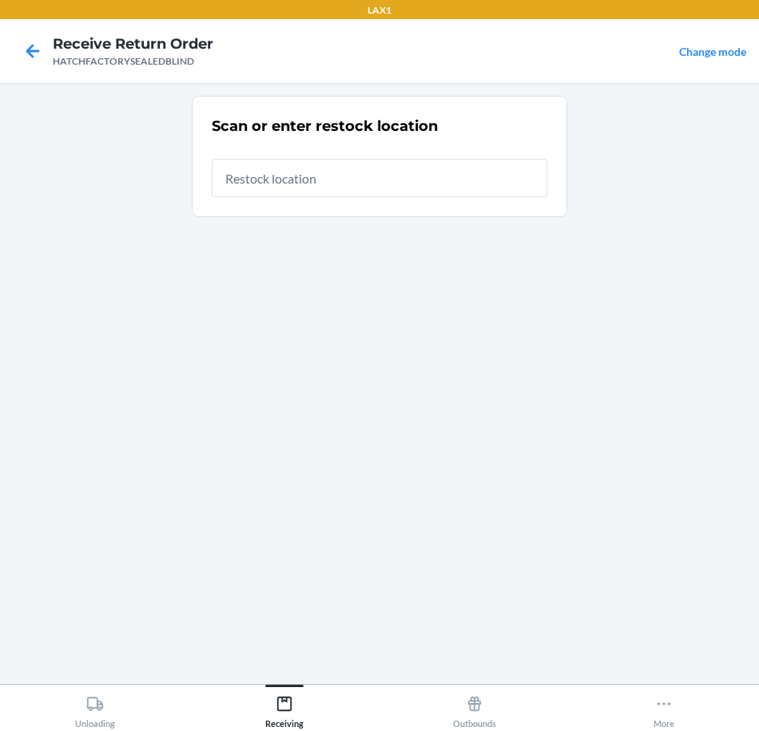
click at [395, 180] on input "text" at bounding box center [379, 178] width 335 height 38
type input "RTCART031"
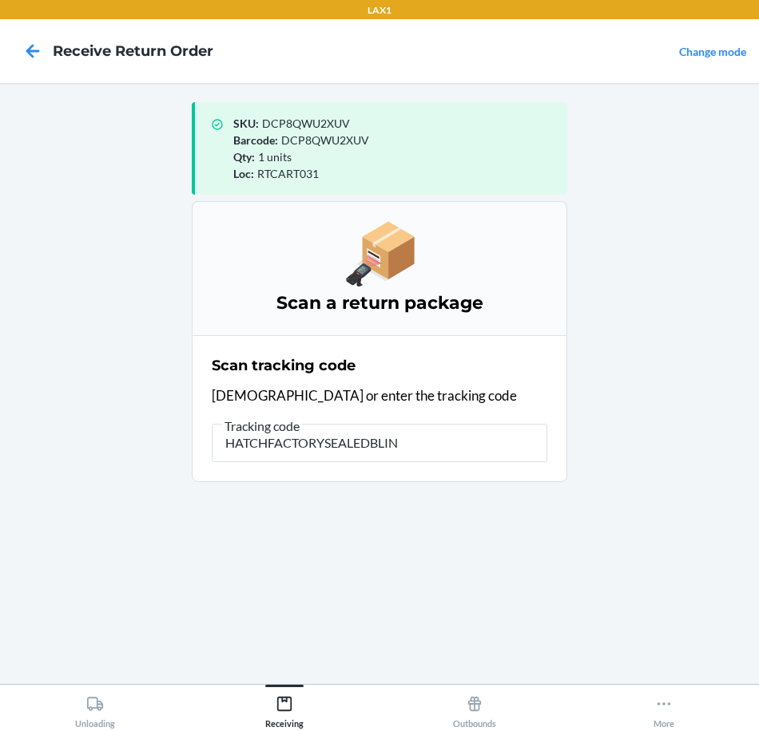
type input "HATCHFACTORYSEALEDBLIND"
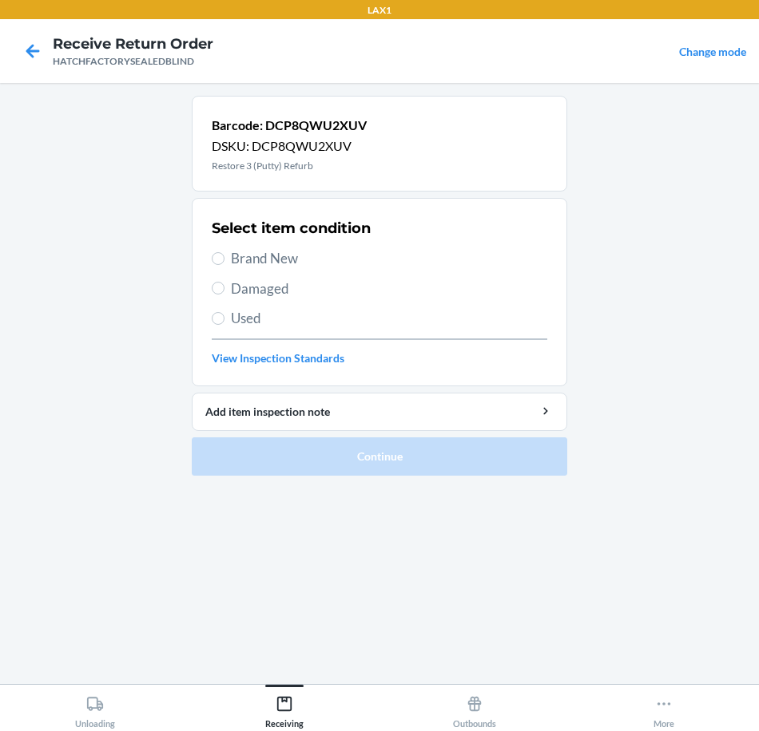
click at [258, 261] on span "Brand New" at bounding box center [389, 258] width 316 height 21
click at [224, 261] on input "Brand New" at bounding box center [218, 258] width 13 height 13
radio input "true"
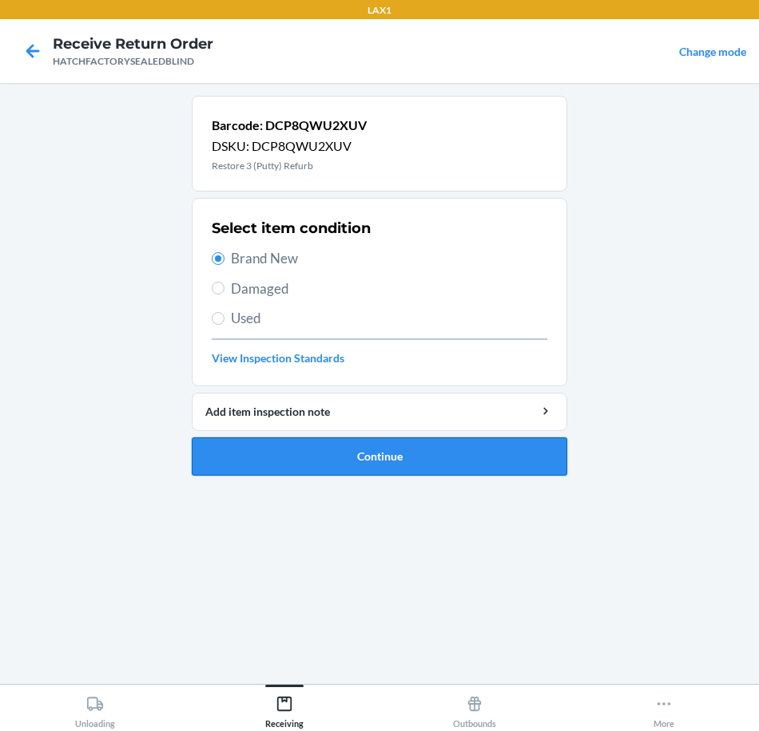
click at [389, 458] on button "Continue" at bounding box center [379, 457] width 375 height 38
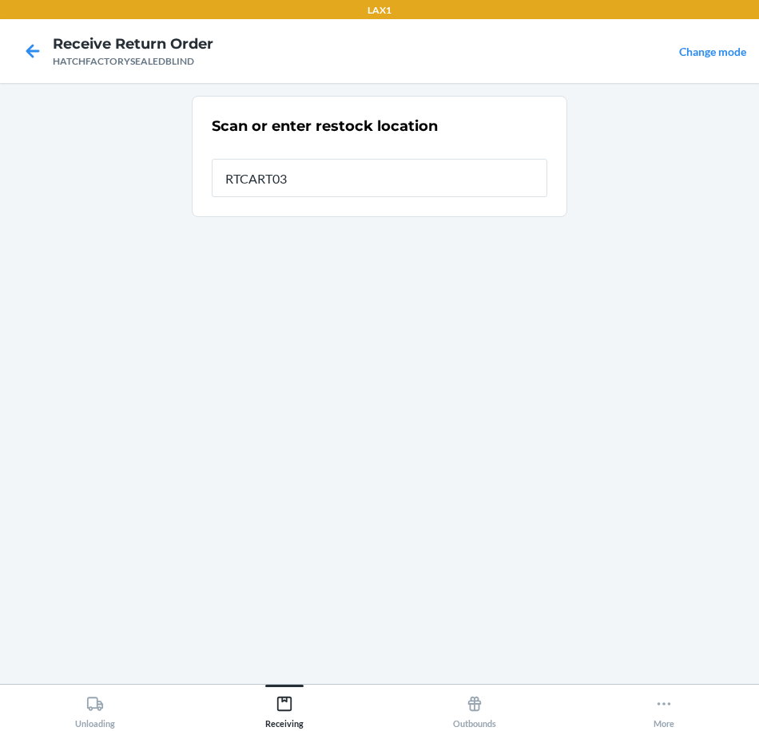
type input "RTCART031"
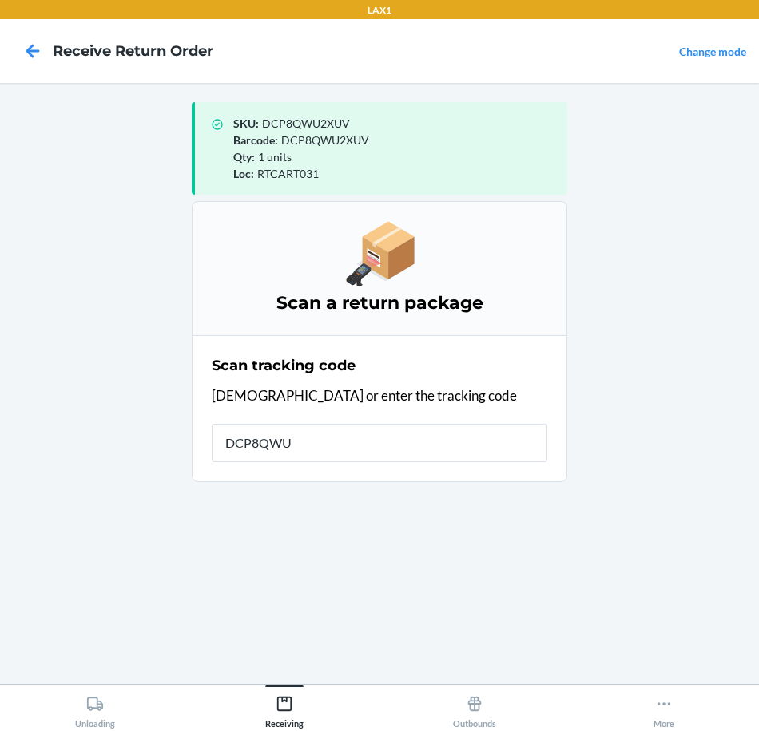
type input "DCP8QWU2"
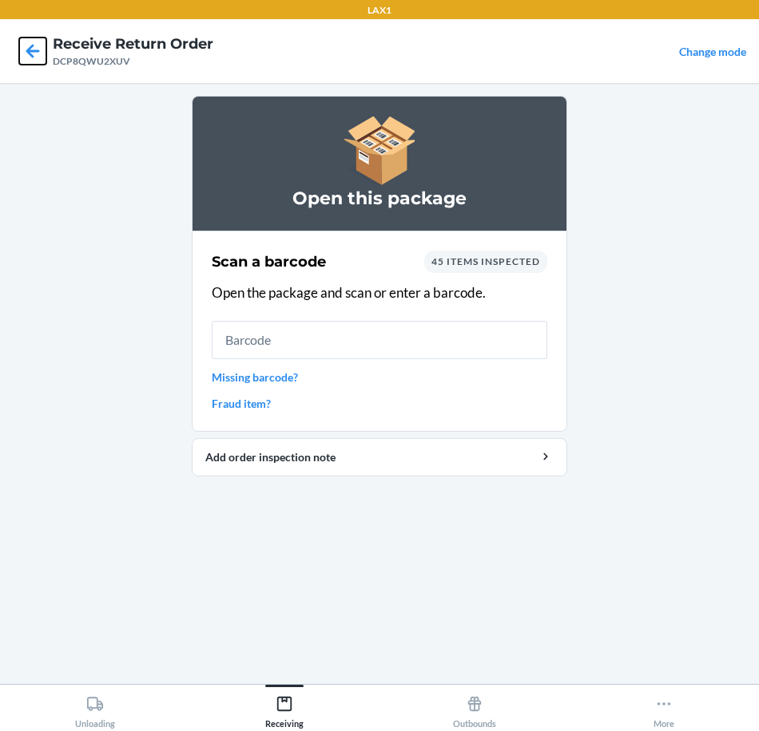
click at [38, 47] on icon at bounding box center [32, 51] width 27 height 27
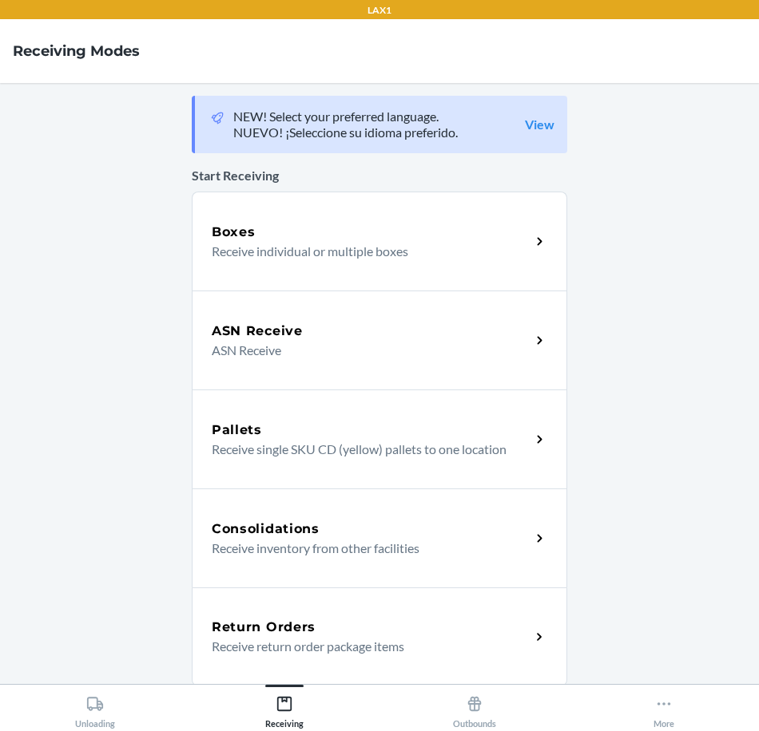
click at [350, 613] on div "Return Orders Receive return order package items" at bounding box center [379, 637] width 375 height 99
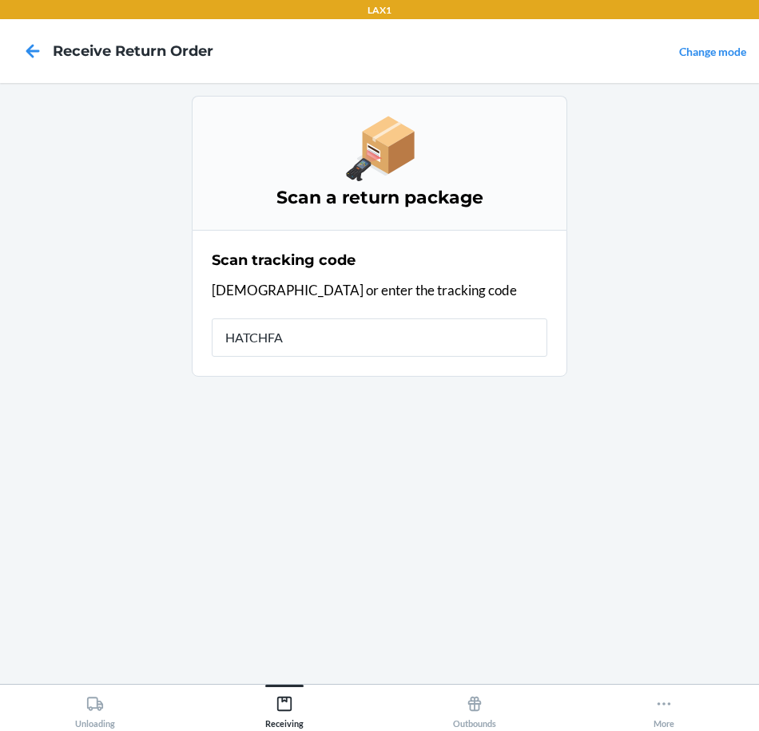
type input "HATCHFAC"
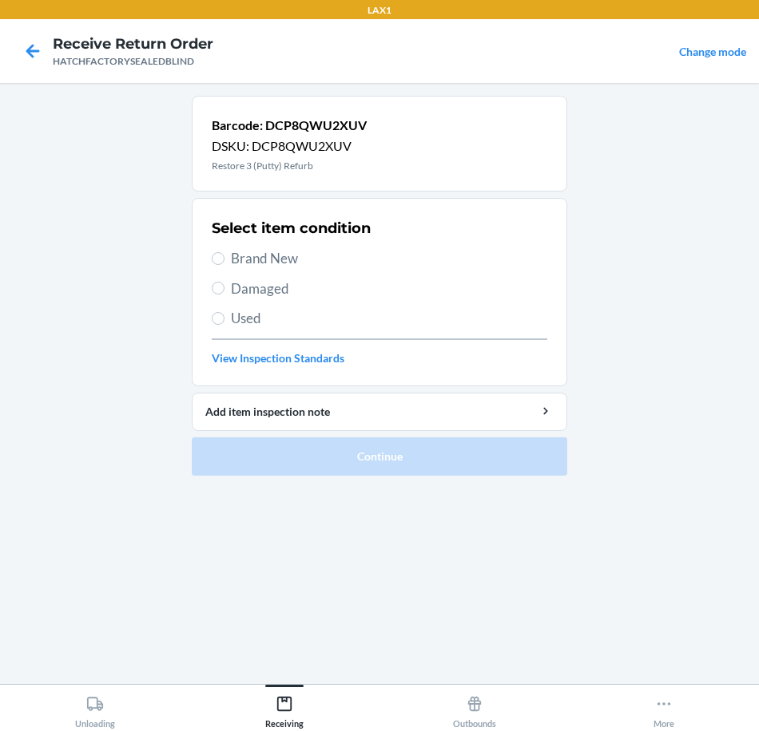
click at [283, 259] on span "Brand New" at bounding box center [389, 258] width 316 height 21
click at [224, 259] on input "Brand New" at bounding box center [218, 258] width 13 height 13
radio input "true"
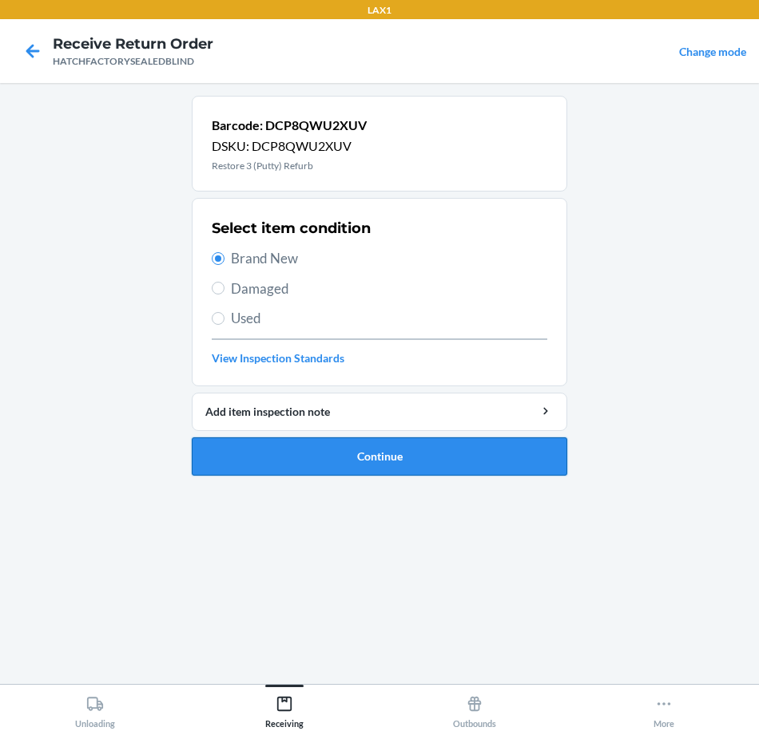
click at [324, 453] on button "Continue" at bounding box center [379, 457] width 375 height 38
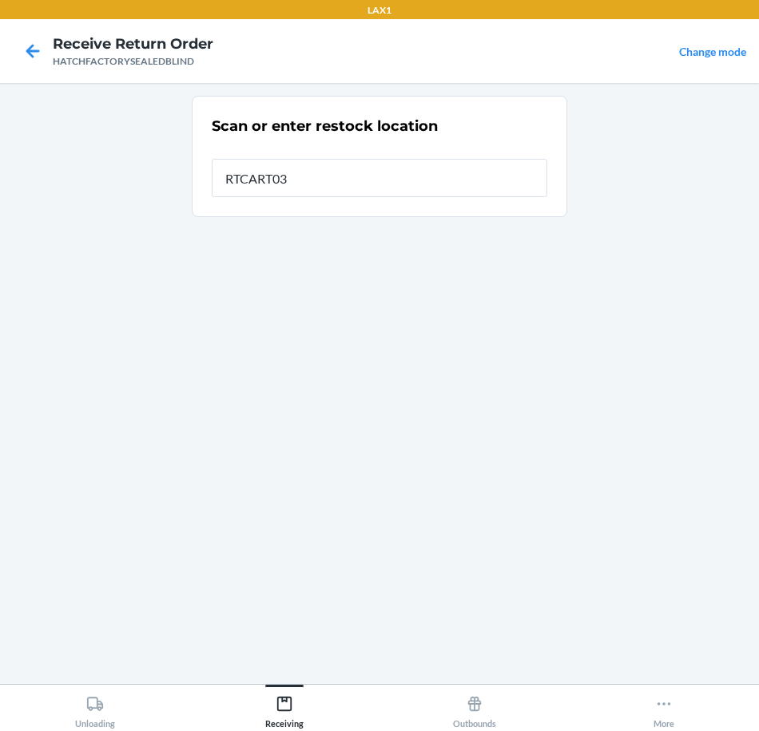
type input "RTCART031"
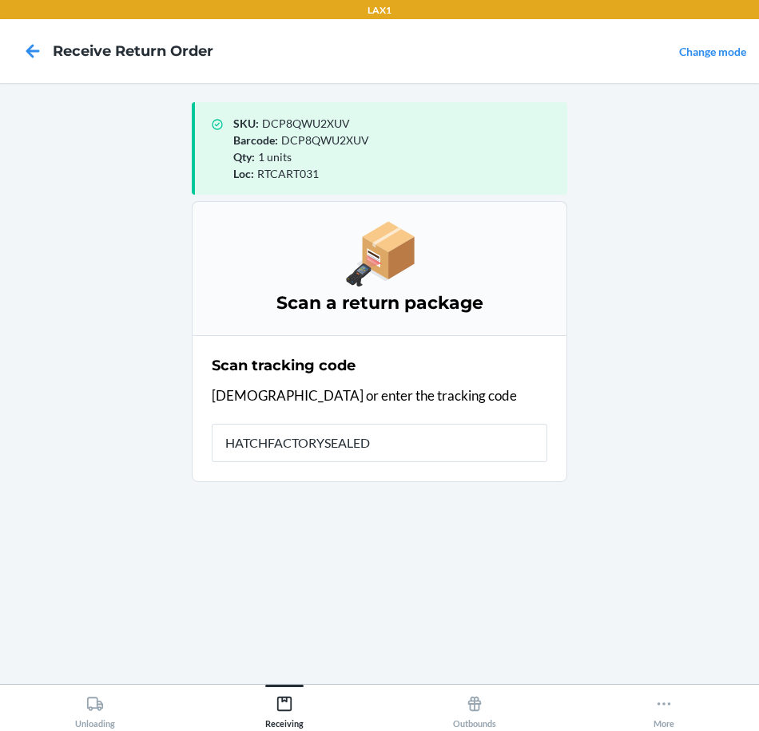
type input "HATCHFACTORYSEALEDB"
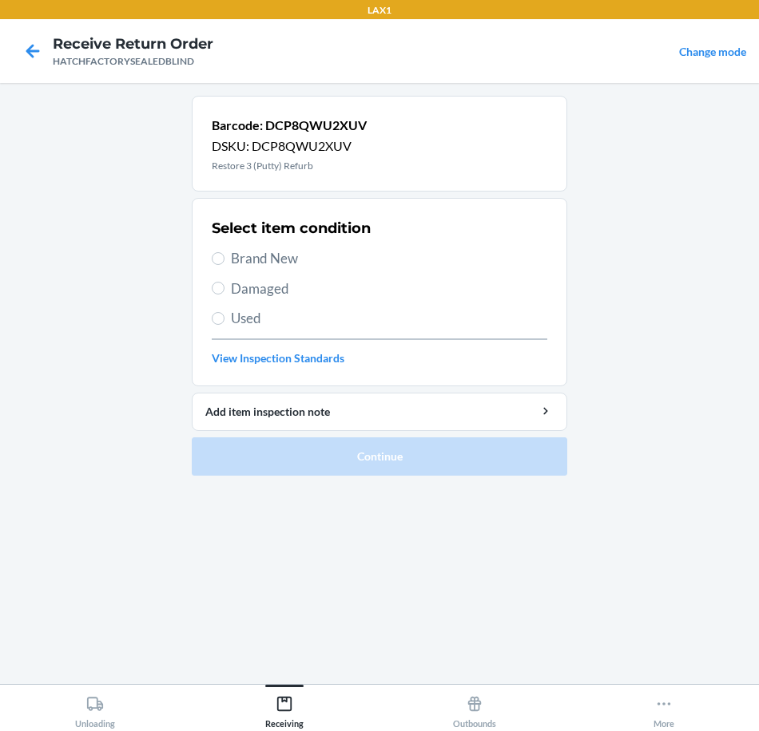
click at [279, 259] on span "Brand New" at bounding box center [389, 258] width 316 height 21
click at [224, 259] on input "Brand New" at bounding box center [218, 258] width 13 height 13
radio input "true"
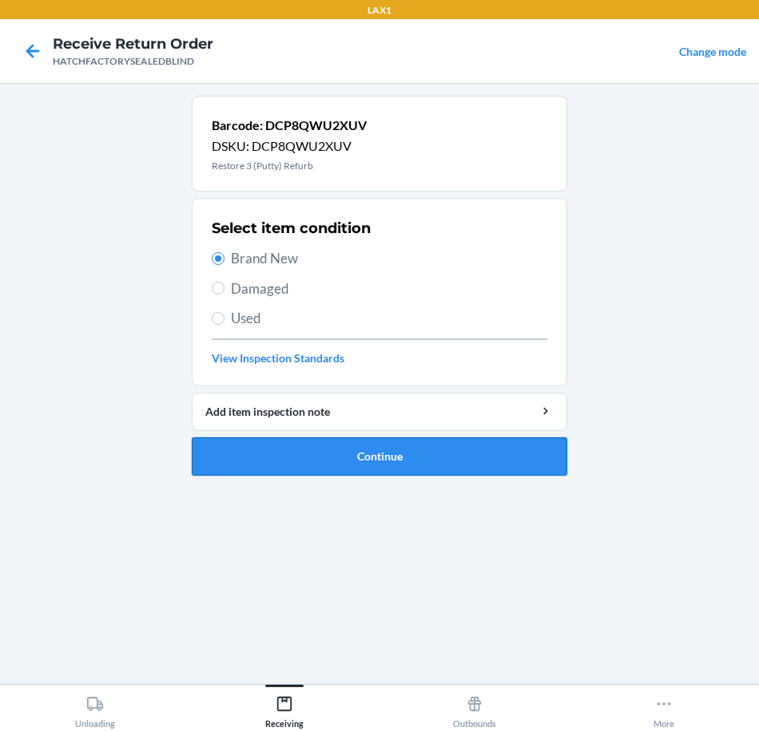
click at [375, 456] on button "Continue" at bounding box center [379, 457] width 375 height 38
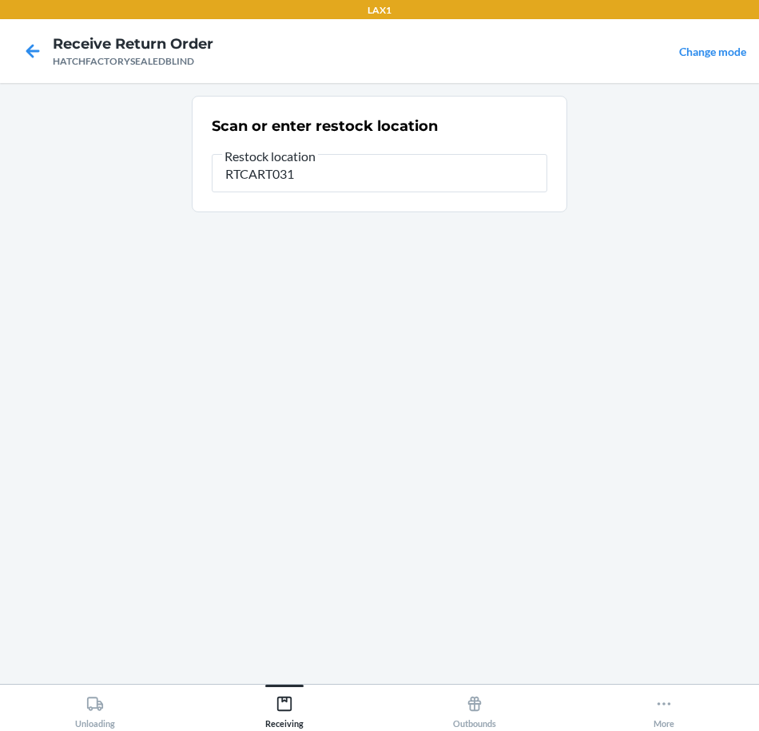
type input "RTCART031"
